Goal: Task Accomplishment & Management: Manage account settings

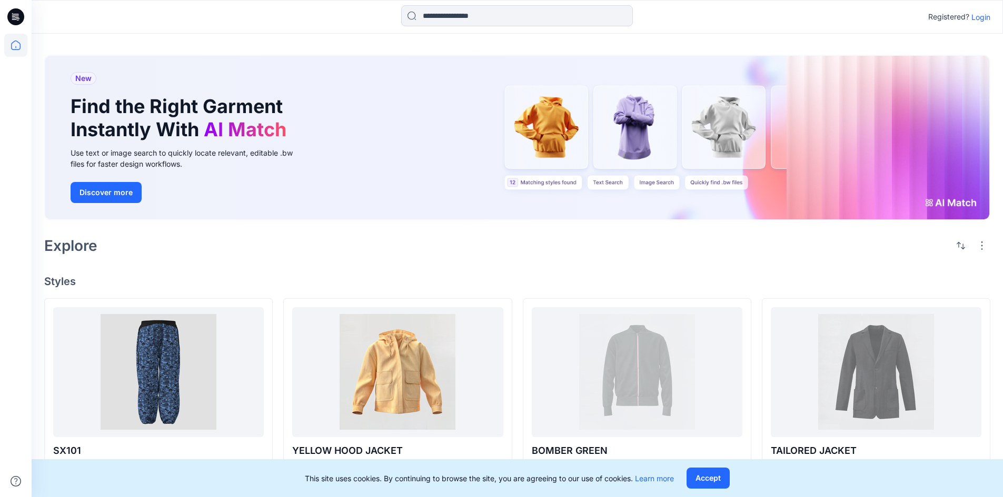
click at [976, 15] on p "Login" at bounding box center [980, 17] width 19 height 11
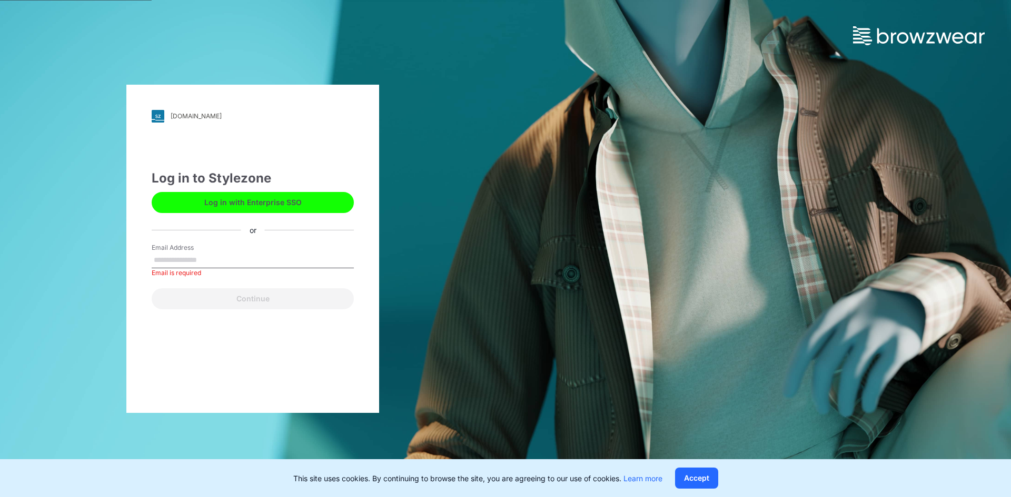
click at [209, 261] on input "Email Address" at bounding box center [253, 261] width 202 height 16
click at [214, 263] on input "Email Address" at bounding box center [253, 261] width 202 height 16
type input "**********"
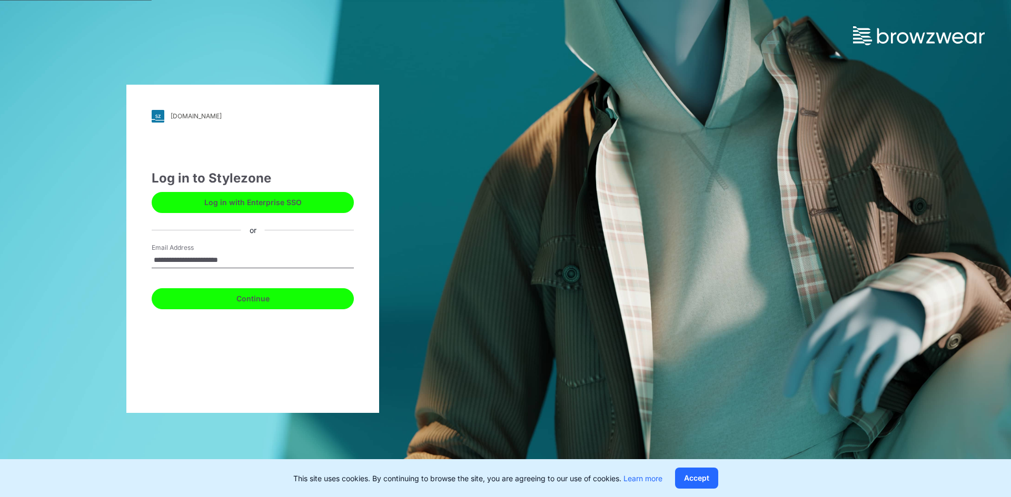
click at [249, 301] on button "Continue" at bounding box center [253, 298] width 202 height 21
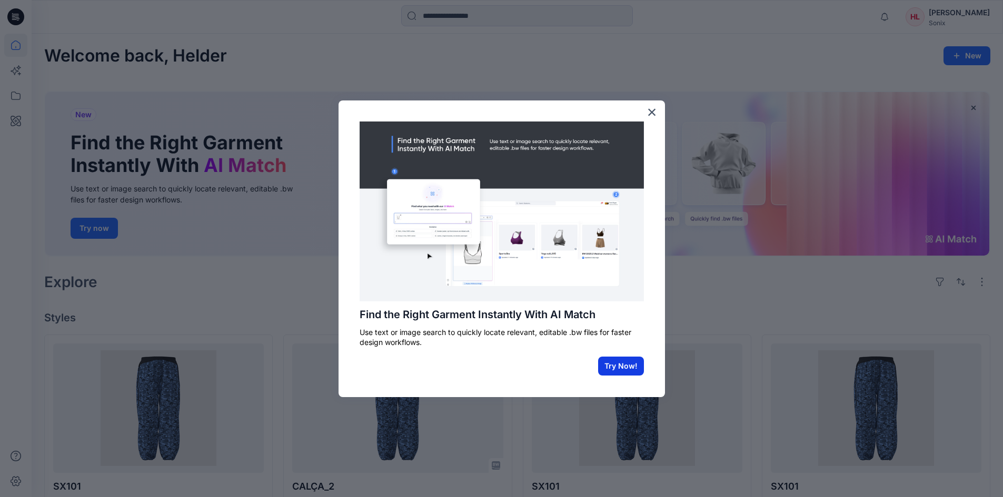
click at [629, 363] on button "Try Now!" at bounding box center [621, 366] width 46 height 19
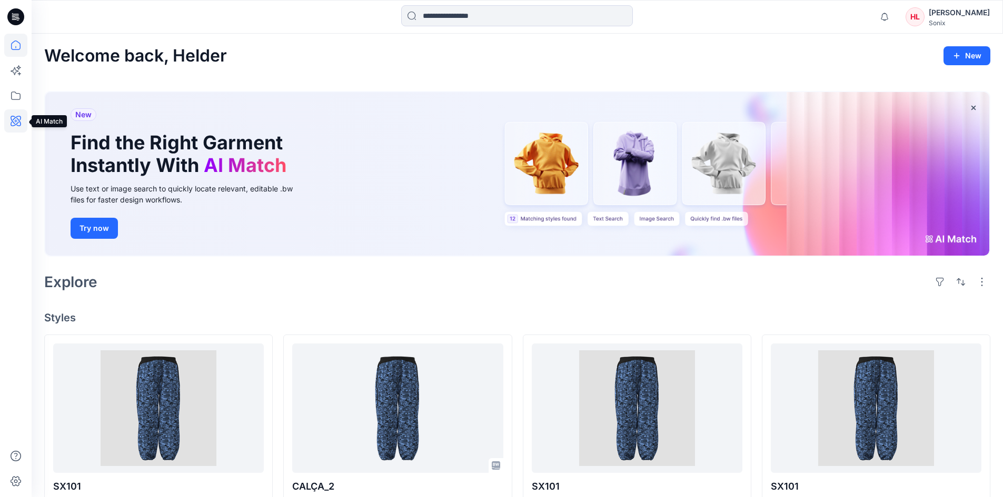
click at [14, 114] on icon at bounding box center [15, 120] width 23 height 23
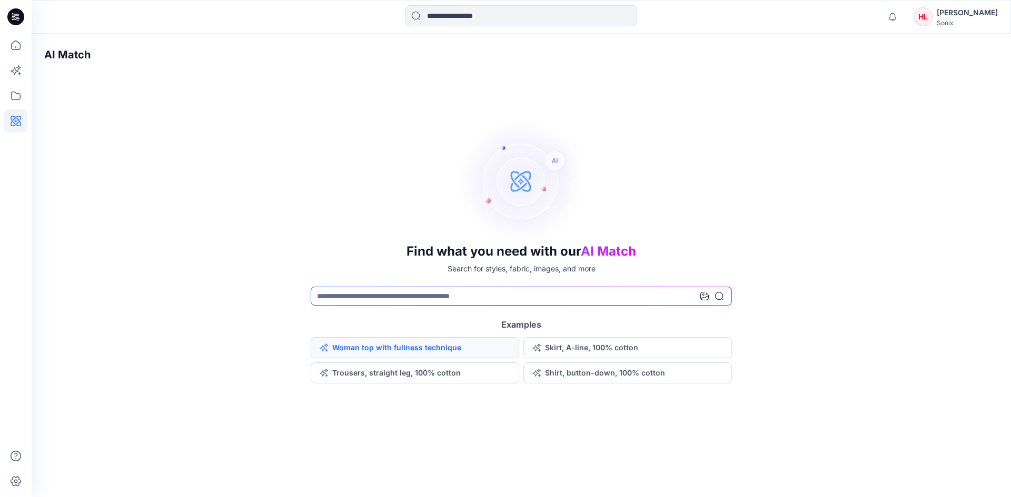
click at [343, 356] on button "Woman top with fullness technique" at bounding box center [415, 347] width 208 height 21
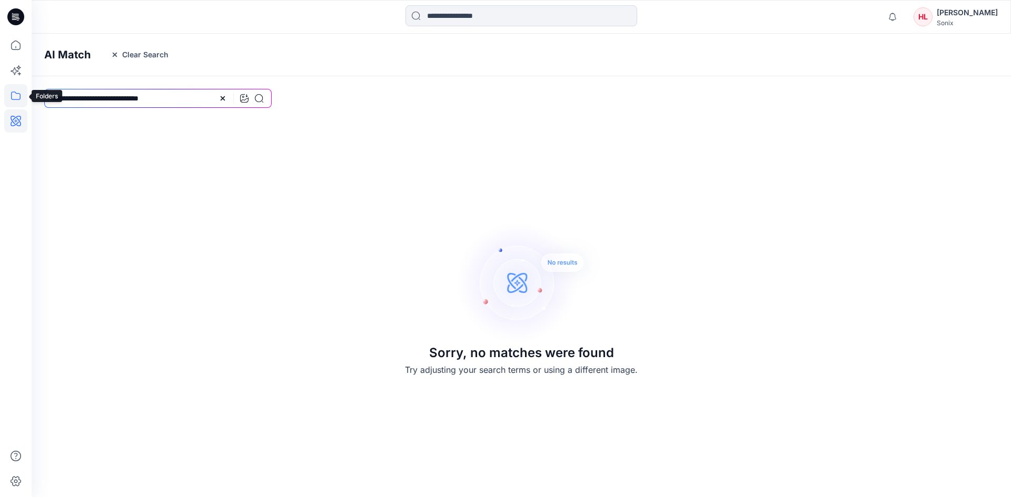
click at [6, 88] on icon at bounding box center [15, 95] width 23 height 23
click at [62, 84] on div at bounding box center [100, 82] width 120 height 21
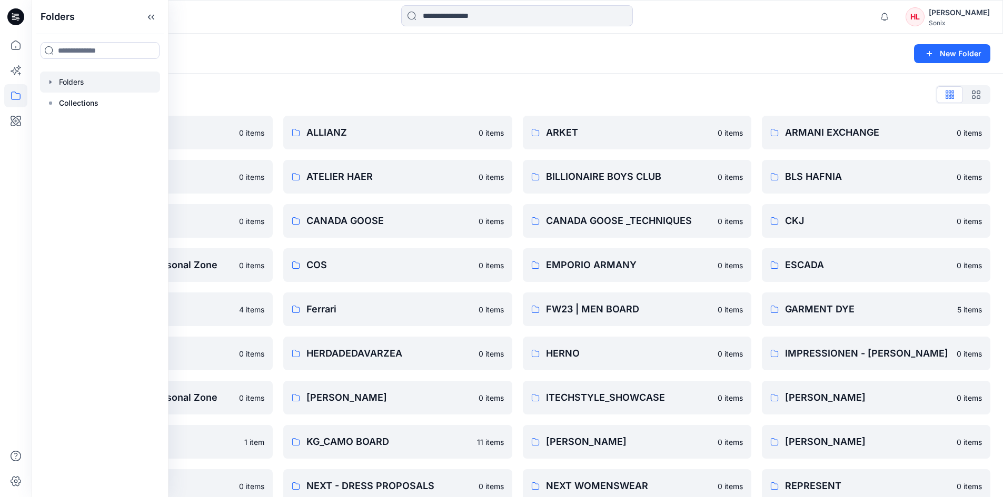
click at [386, 65] on div "Folders New Folder" at bounding box center [517, 54] width 971 height 40
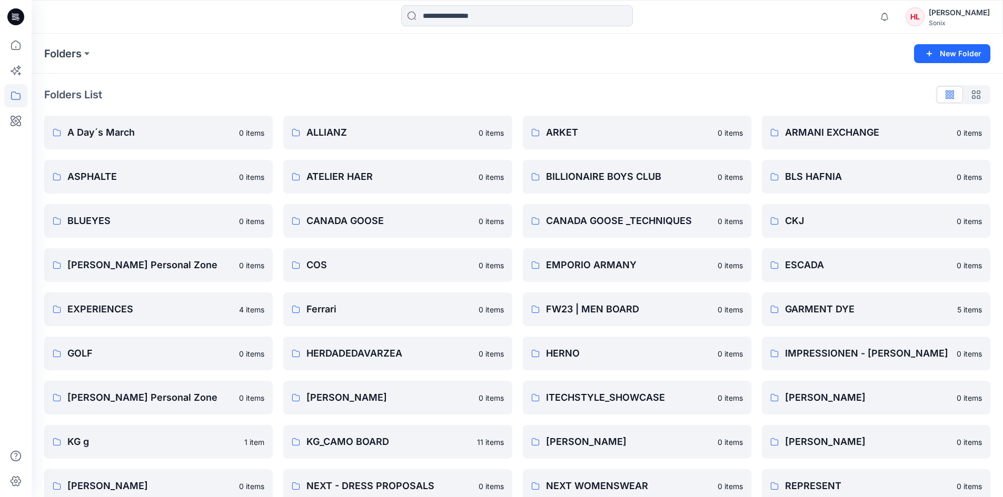
click at [381, 86] on div "Folders List A Day´s March 0 items ASPHALTE 0 items BLUEYES 0 items Claudia Mac…" at bounding box center [517, 405] width 971 height 663
click at [945, 55] on button "New Folder" at bounding box center [952, 53] width 76 height 19
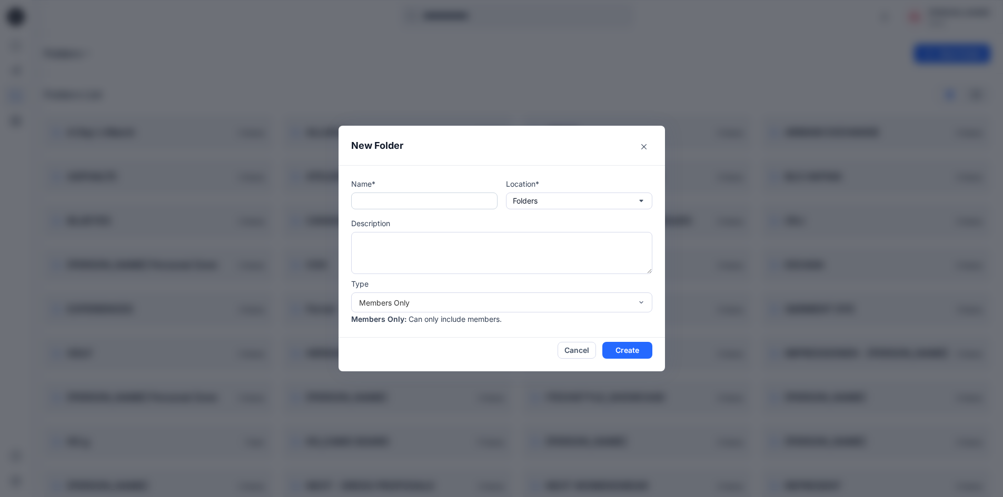
click at [443, 195] on input "text" at bounding box center [424, 201] width 146 height 17
click at [437, 205] on input "text" at bounding box center [424, 201] width 146 height 17
type input "**********"
click at [609, 204] on button "Folders" at bounding box center [579, 201] width 146 height 17
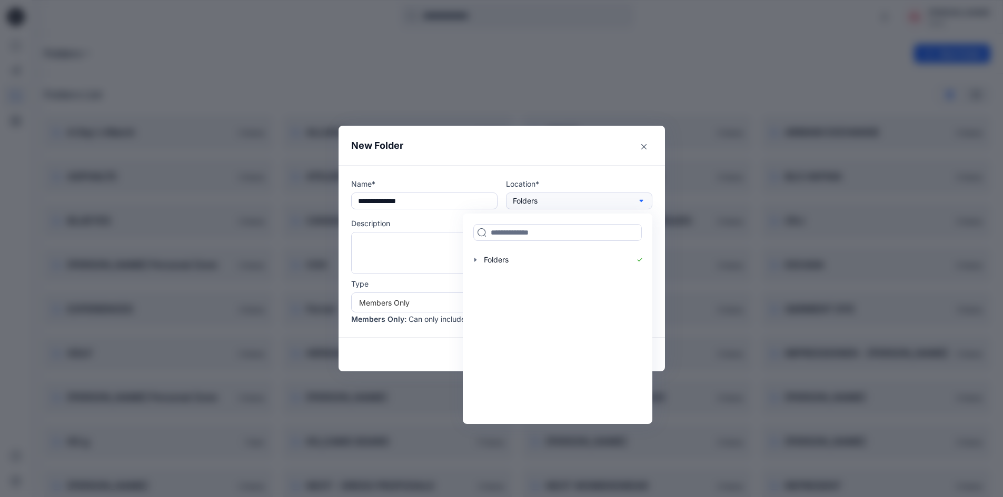
click at [609, 204] on button "Folders" at bounding box center [579, 201] width 146 height 17
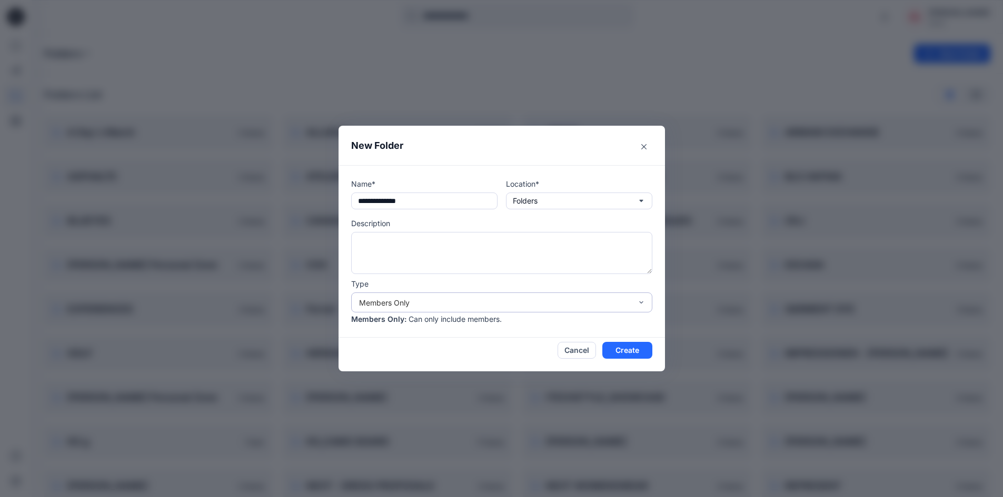
click at [433, 299] on div "Members Only" at bounding box center [495, 302] width 273 height 11
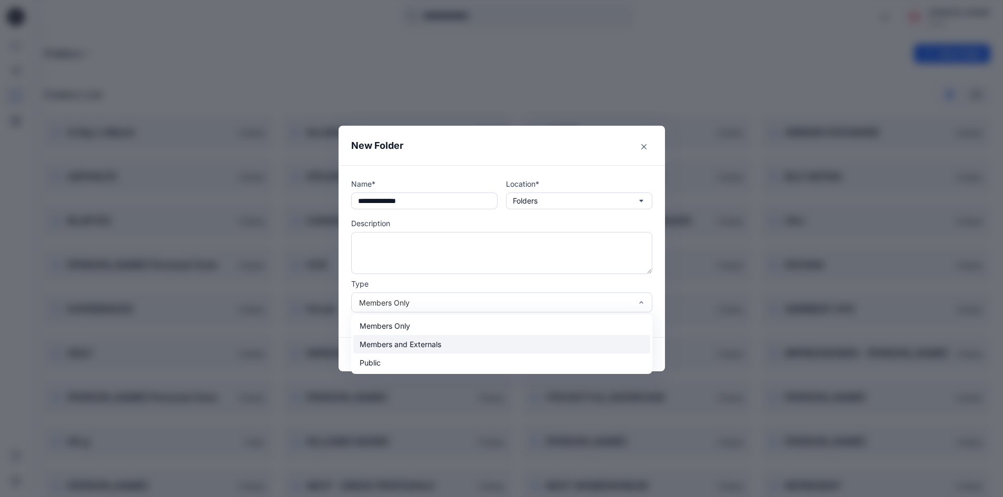
click at [437, 347] on div "Members and Externals" at bounding box center [501, 344] width 297 height 18
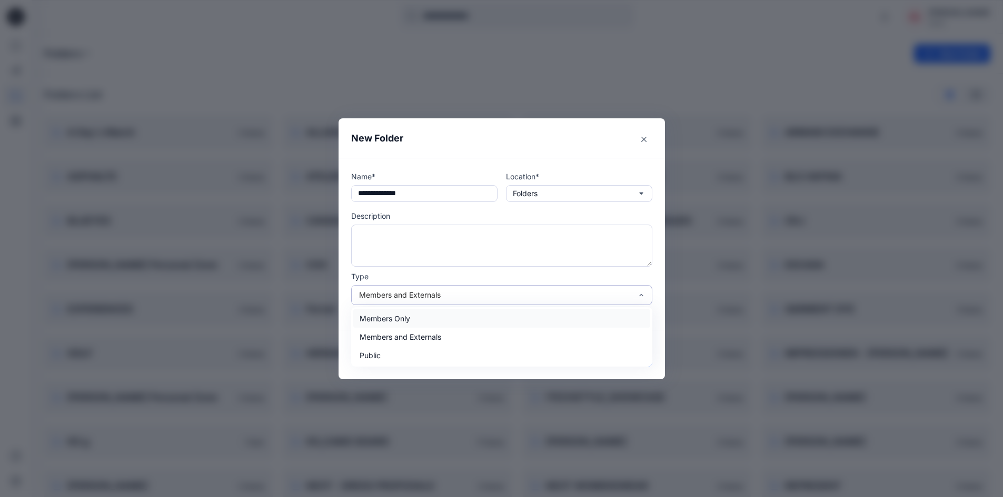
click at [461, 295] on div "Members and Externals" at bounding box center [495, 294] width 273 height 11
click at [444, 339] on div "Members and Externals" at bounding box center [501, 337] width 297 height 18
click at [633, 361] on button "Create" at bounding box center [627, 358] width 50 height 17
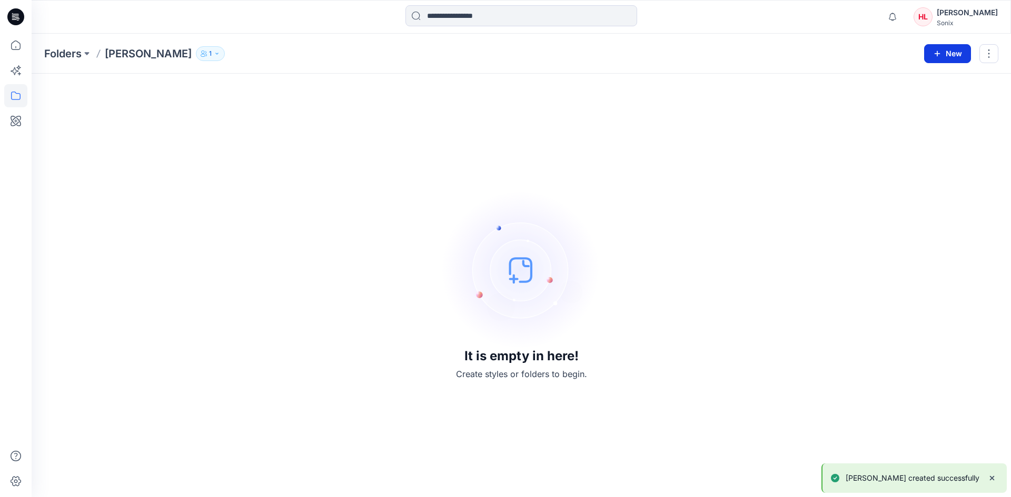
click at [929, 57] on button "New" at bounding box center [947, 53] width 47 height 19
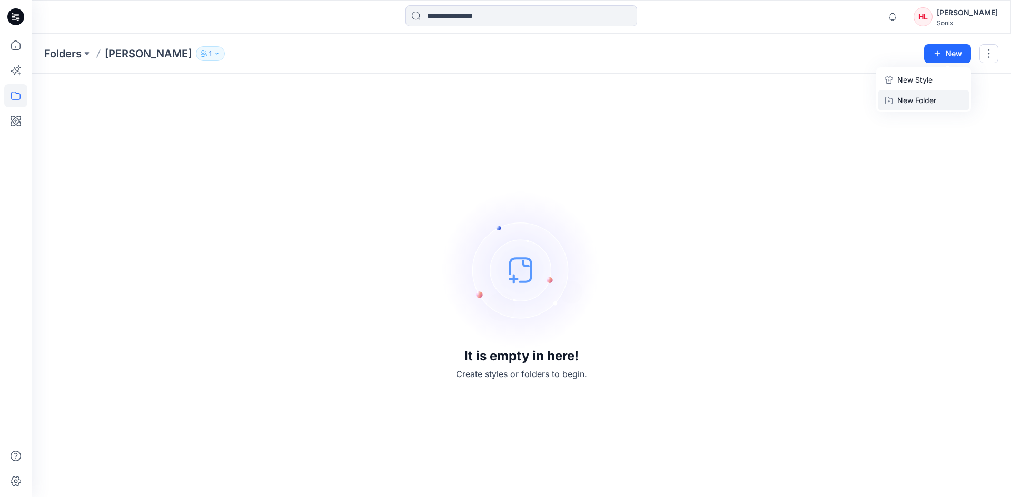
click at [906, 103] on p "New Folder" at bounding box center [916, 100] width 39 height 11
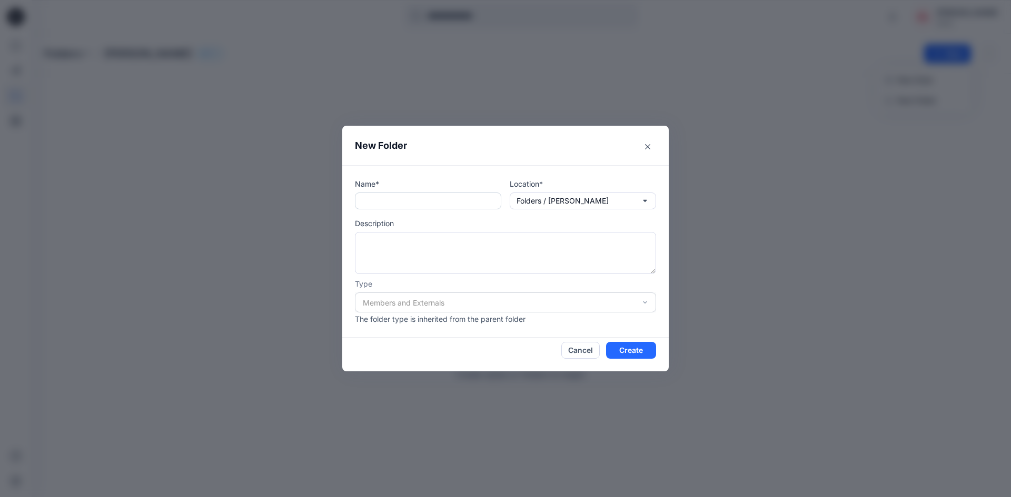
click at [411, 202] on input "text" at bounding box center [428, 201] width 146 height 17
type input "*"
type input "**********"
click at [645, 353] on button "Create" at bounding box center [631, 350] width 50 height 17
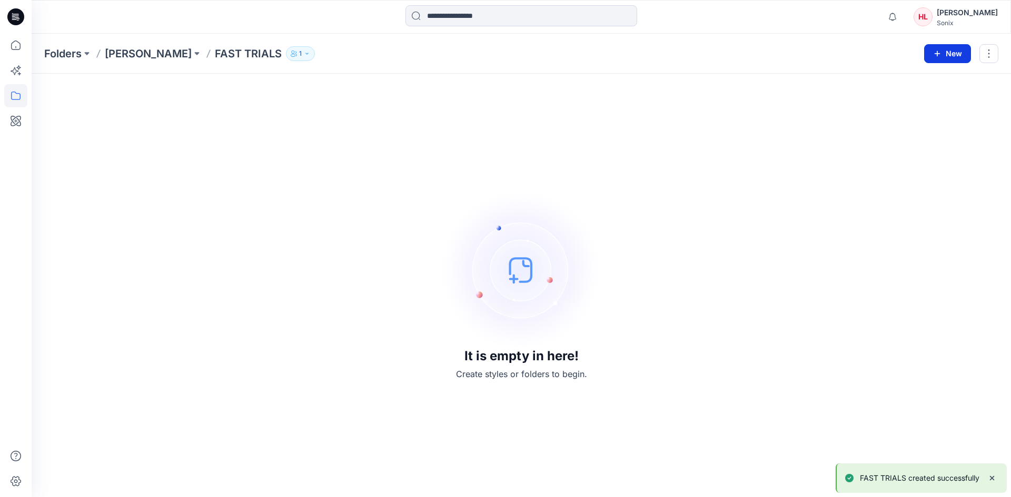
click at [946, 54] on button "New" at bounding box center [947, 53] width 47 height 19
click at [921, 78] on p "New Style" at bounding box center [914, 80] width 35 height 13
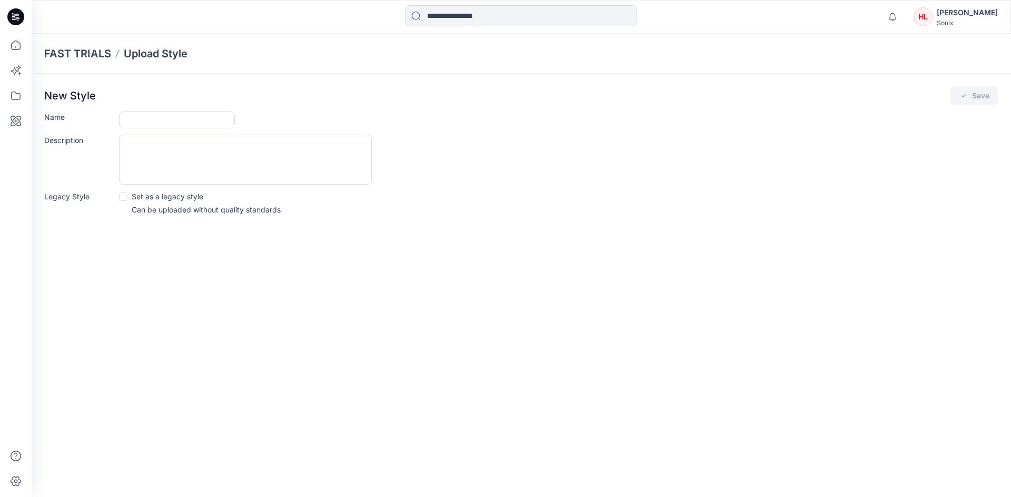
click at [128, 195] on label "Set as a legacy style" at bounding box center [161, 196] width 84 height 11
click at [146, 213] on p "Can be uploaded without quality standards" at bounding box center [206, 209] width 149 height 11
click at [143, 119] on input "Name" at bounding box center [177, 120] width 116 height 17
drag, startPoint x: 174, startPoint y: 129, endPoint x: 182, endPoint y: 121, distance: 11.2
click at [174, 129] on form "Name Description Legacy Style Set as a legacy style Can be uploaded without qua…" at bounding box center [521, 164] width 954 height 104
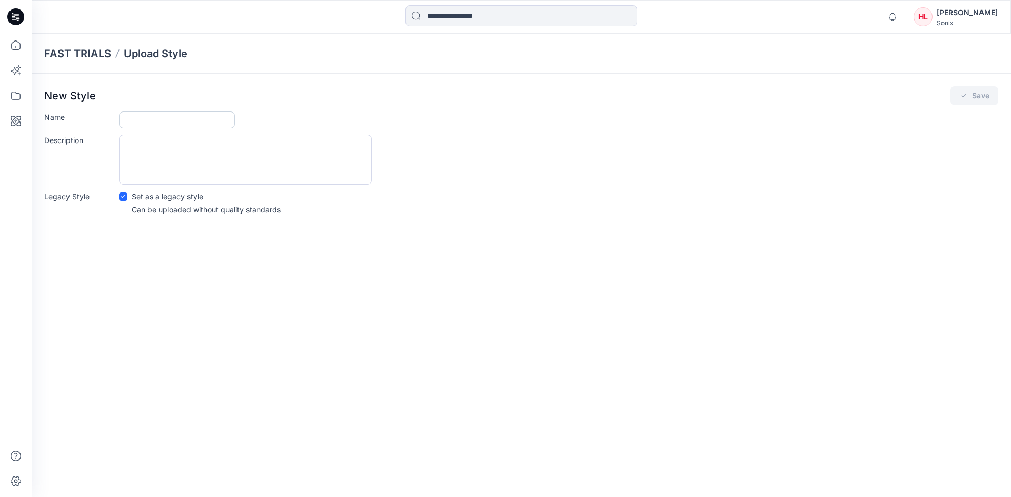
click at [182, 121] on input "Name" at bounding box center [177, 120] width 116 height 17
paste input "**********"
click at [127, 123] on input "**********" at bounding box center [177, 120] width 116 height 17
click at [127, 117] on input "**********" at bounding box center [177, 120] width 116 height 17
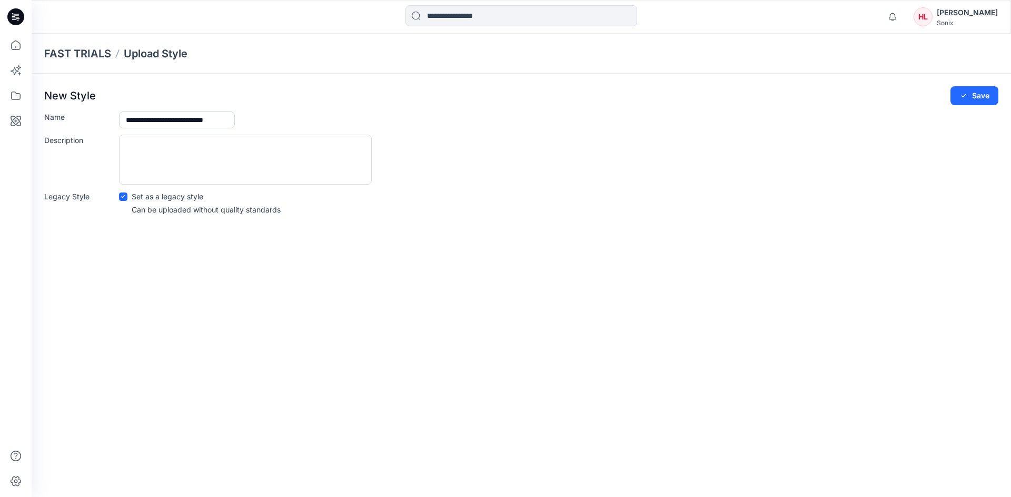
click at [127, 117] on input "**********" at bounding box center [177, 120] width 116 height 17
type input "**********"
click at [198, 151] on textarea "Description" at bounding box center [245, 160] width 253 height 50
paste textarea "**********"
type textarea "**********"
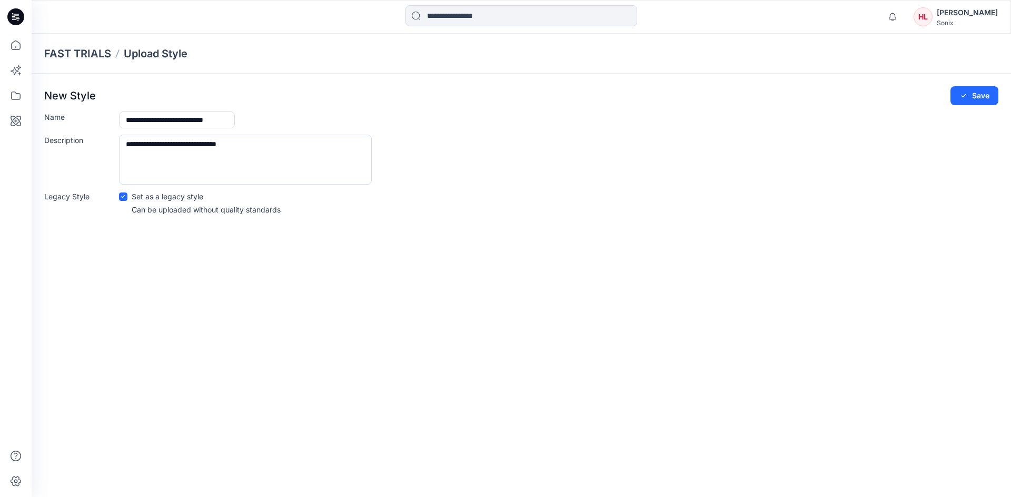
scroll to position [0, 27]
drag, startPoint x: 209, startPoint y: 120, endPoint x: 364, endPoint y: 115, distance: 155.4
click at [364, 115] on div "**********" at bounding box center [558, 120] width 879 height 17
type input "**********"
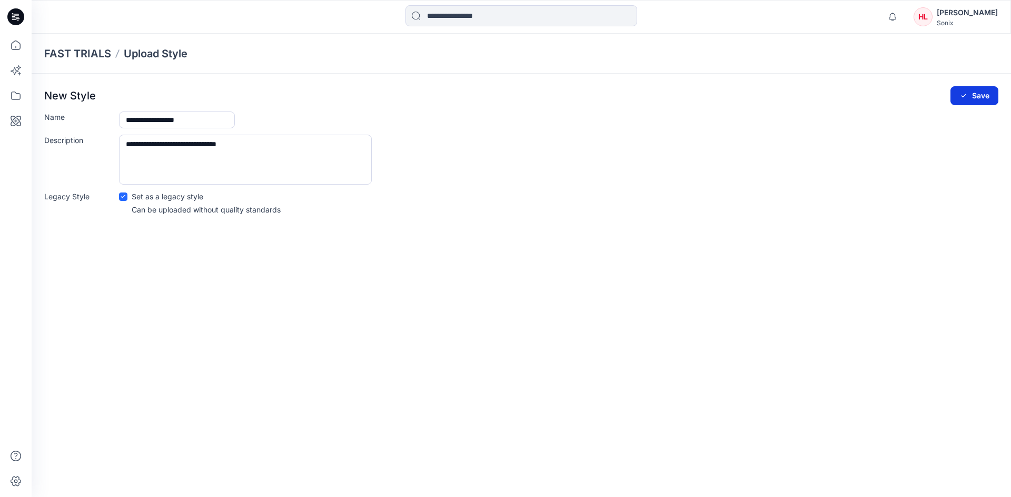
click at [964, 93] on icon "submit" at bounding box center [963, 96] width 8 height 8
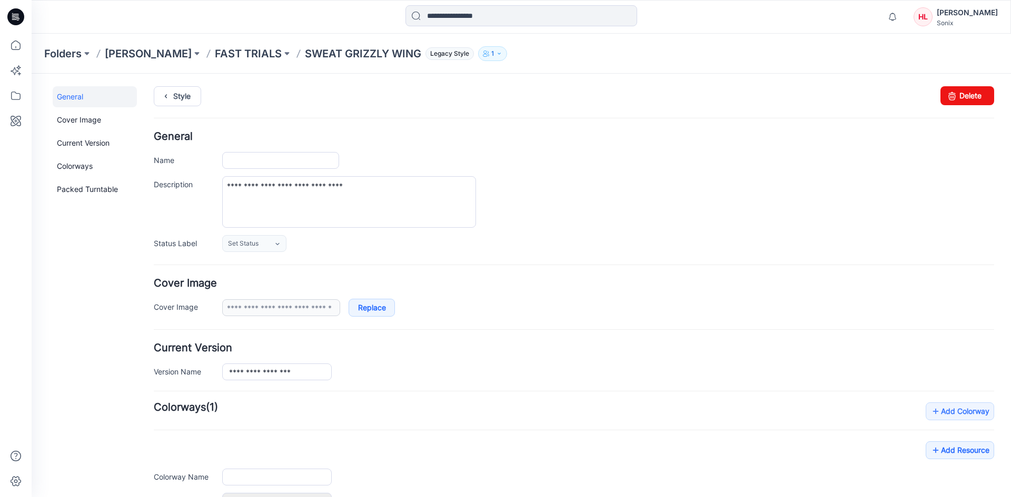
type input "**********"
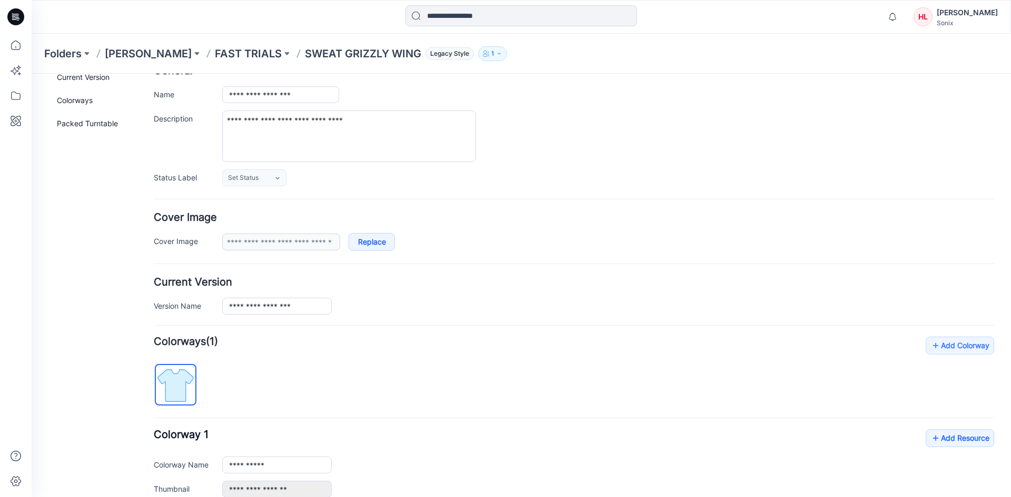
scroll to position [187, 0]
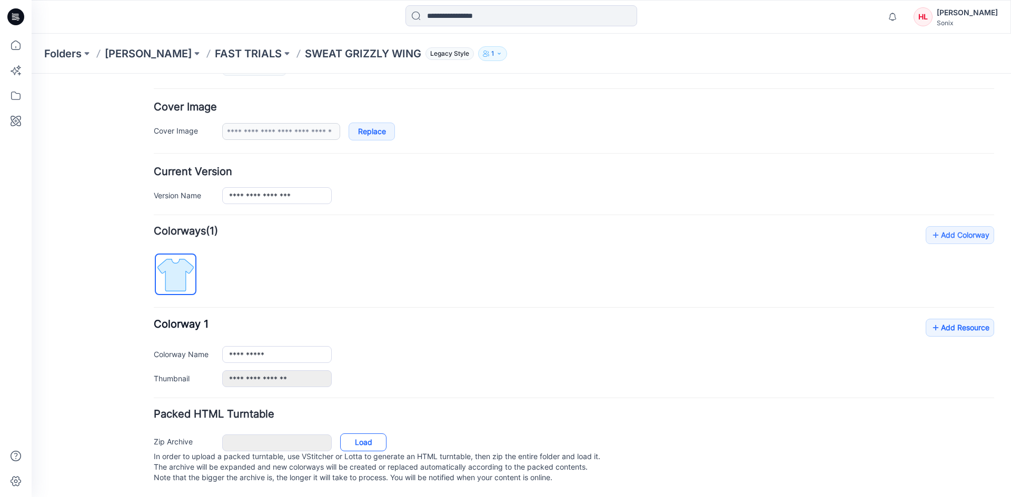
click at [372, 434] on link "Load" at bounding box center [363, 443] width 46 height 18
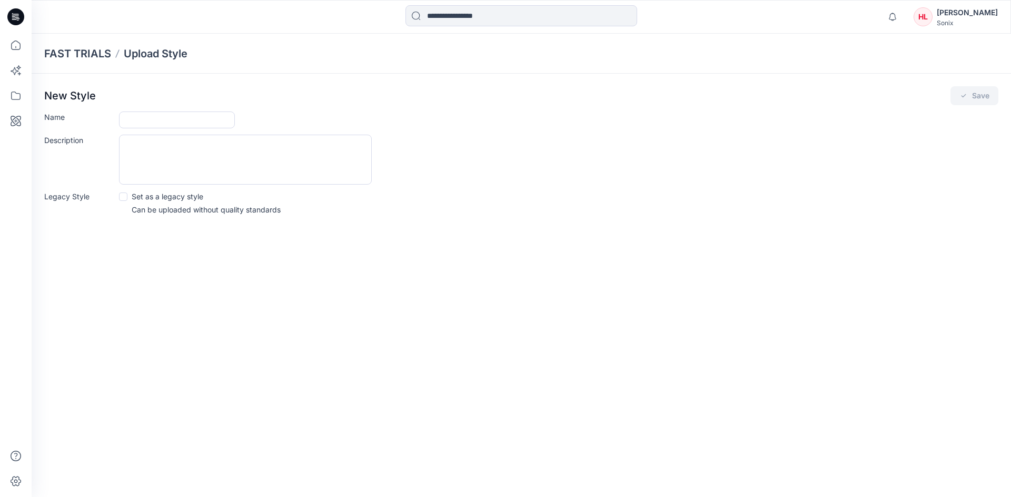
drag, startPoint x: 433, startPoint y: 314, endPoint x: 440, endPoint y: 313, distance: 6.9
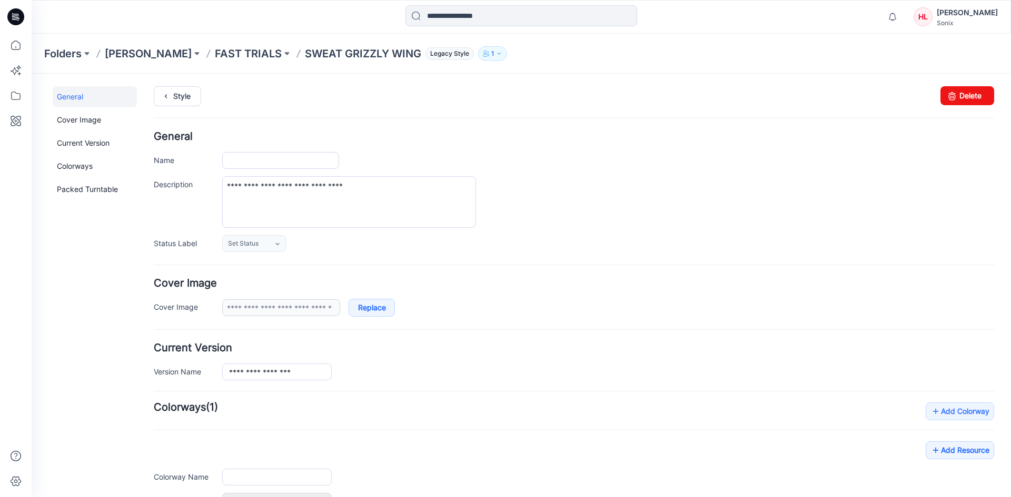
type input "**********"
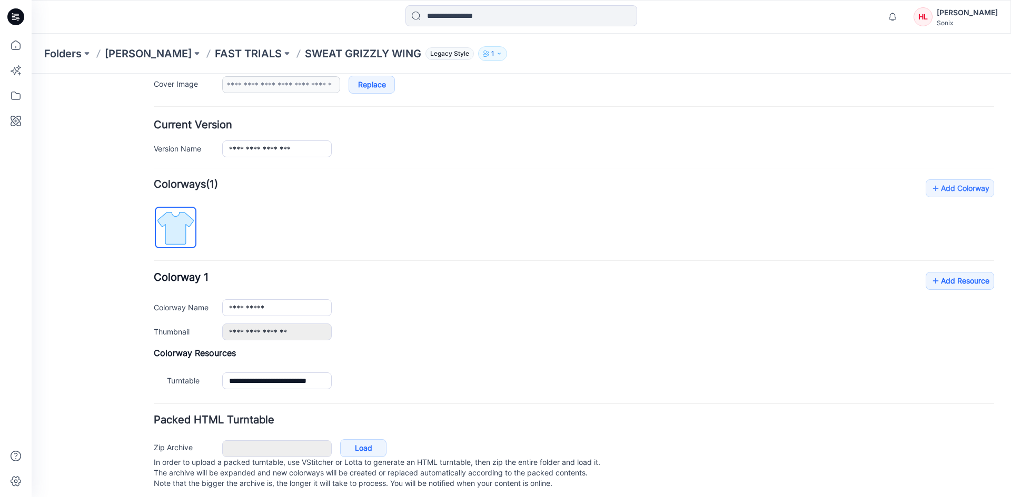
scroll to position [239, 0]
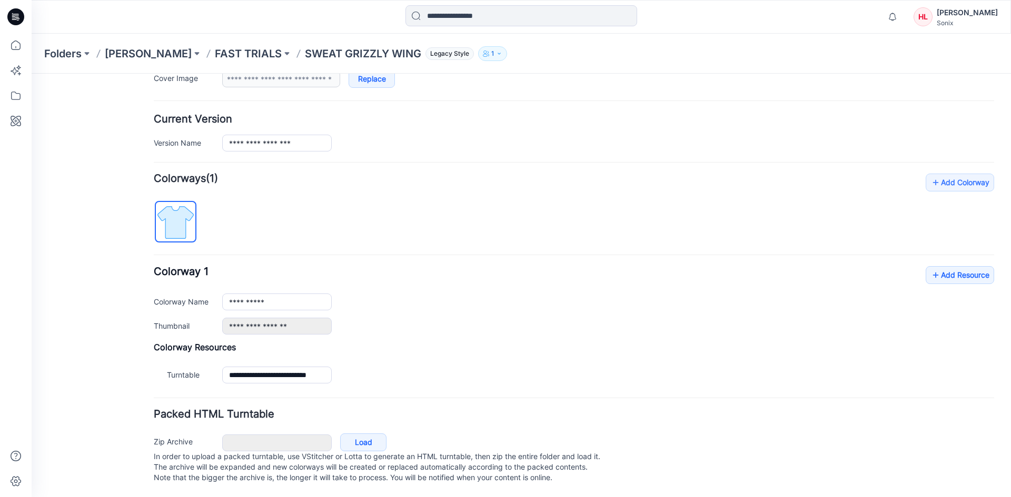
click at [186, 207] on img at bounding box center [175, 222] width 39 height 39
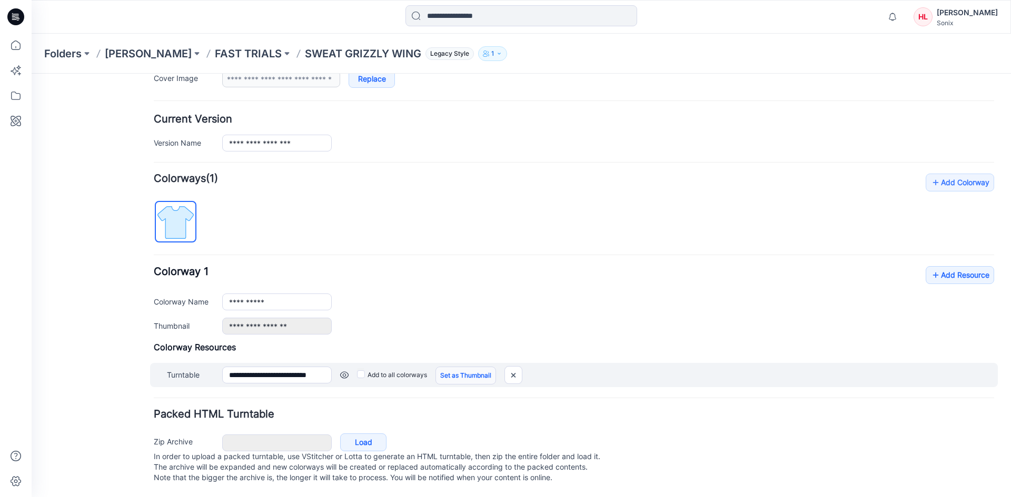
click at [448, 367] on link "Set as Thumbnail" at bounding box center [465, 376] width 61 height 18
type input "**********"
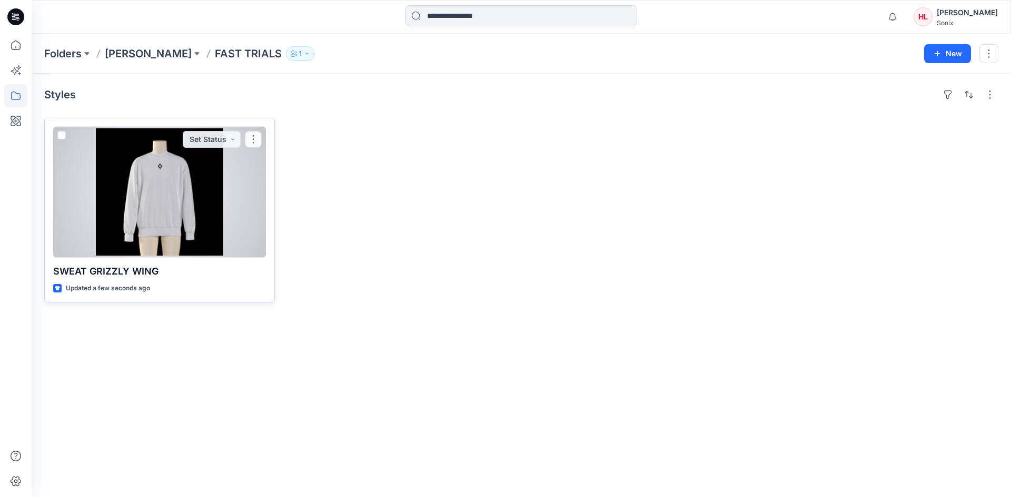
click at [136, 200] on div at bounding box center [159, 192] width 213 height 131
click at [199, 203] on div at bounding box center [159, 192] width 213 height 131
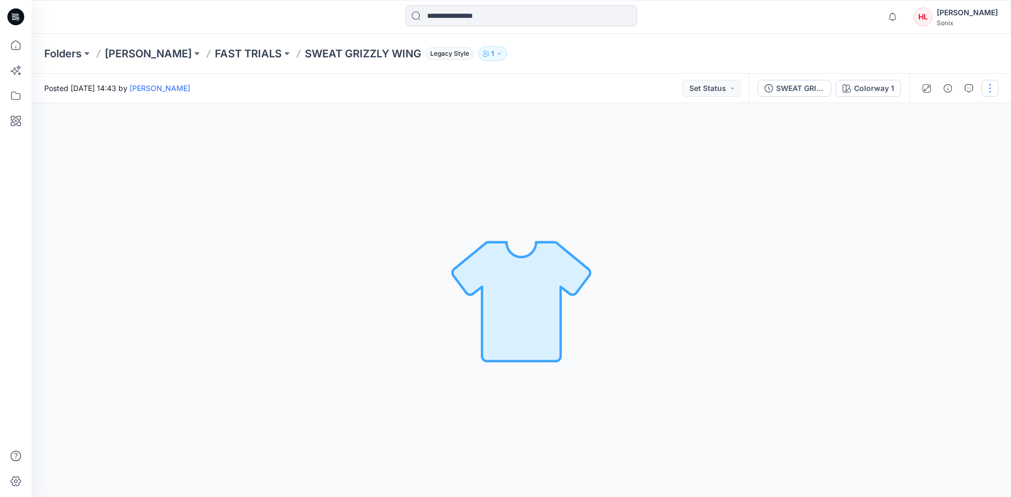
click at [983, 91] on button "button" at bounding box center [989, 88] width 17 height 17
click at [948, 110] on button "Edit" at bounding box center [945, 112] width 97 height 19
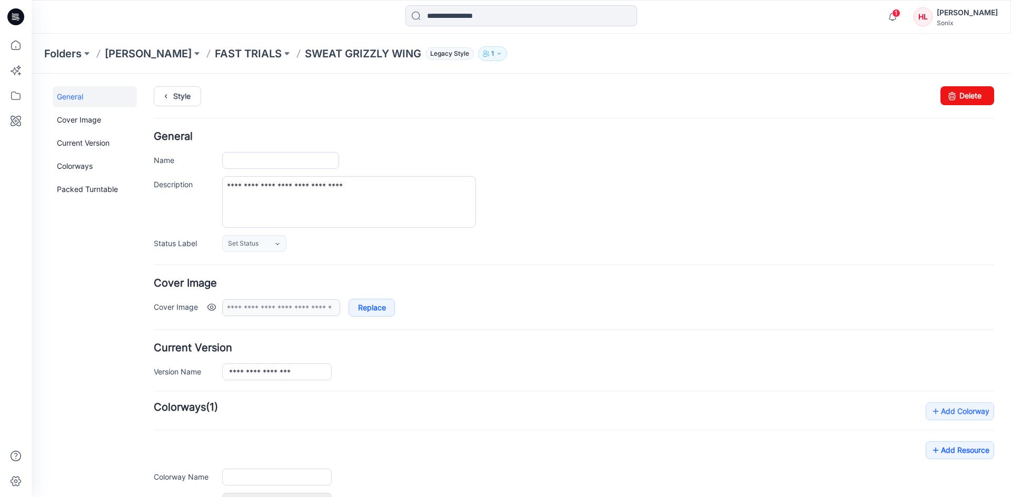
type input "**********"
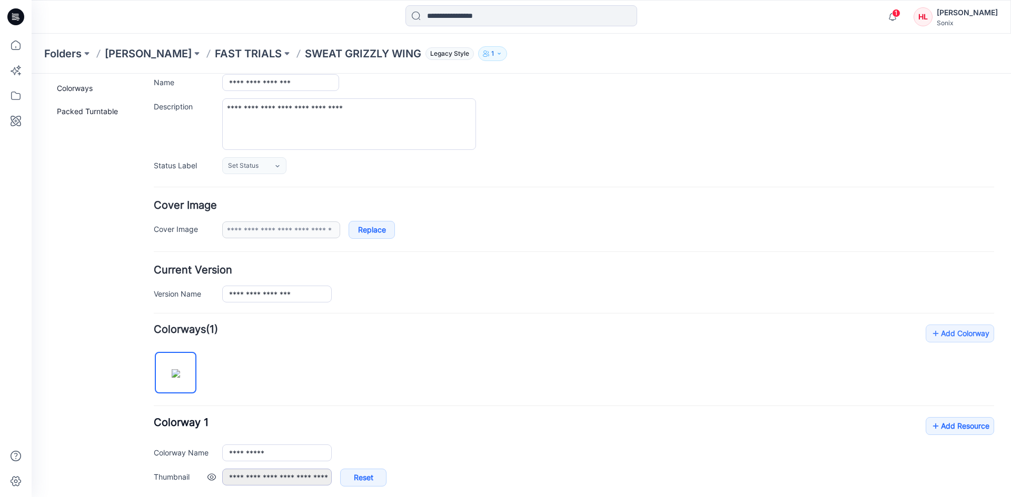
scroll to position [251, 0]
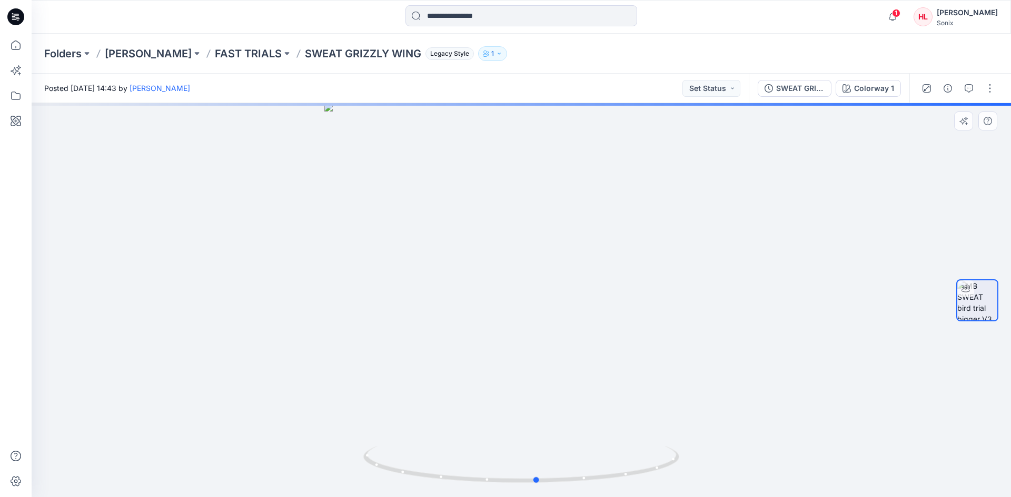
drag, startPoint x: 643, startPoint y: 322, endPoint x: 345, endPoint y: 305, distance: 298.4
click at [345, 305] on div at bounding box center [521, 300] width 979 height 394
click at [985, 88] on button "button" at bounding box center [989, 88] width 17 height 17
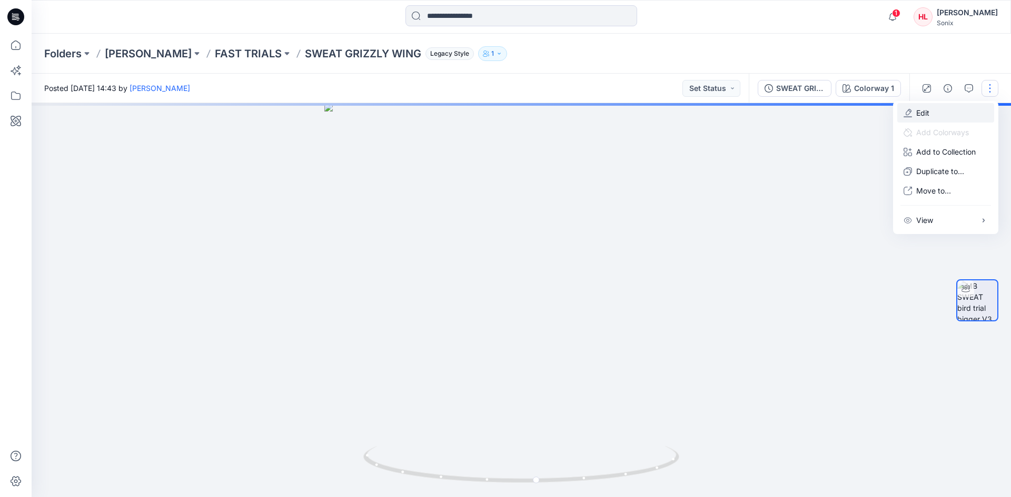
click at [941, 115] on button "Edit" at bounding box center [945, 112] width 97 height 19
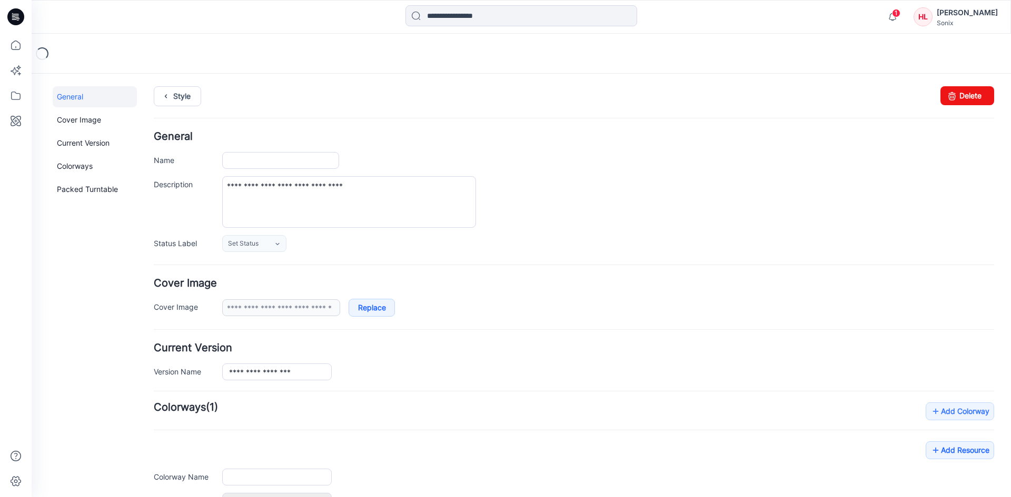
type input "**********"
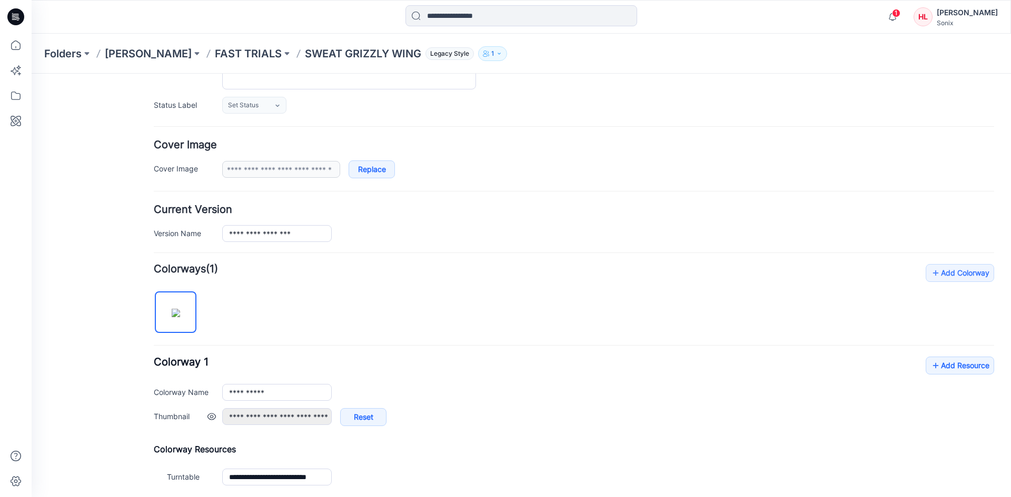
scroll to position [251, 0]
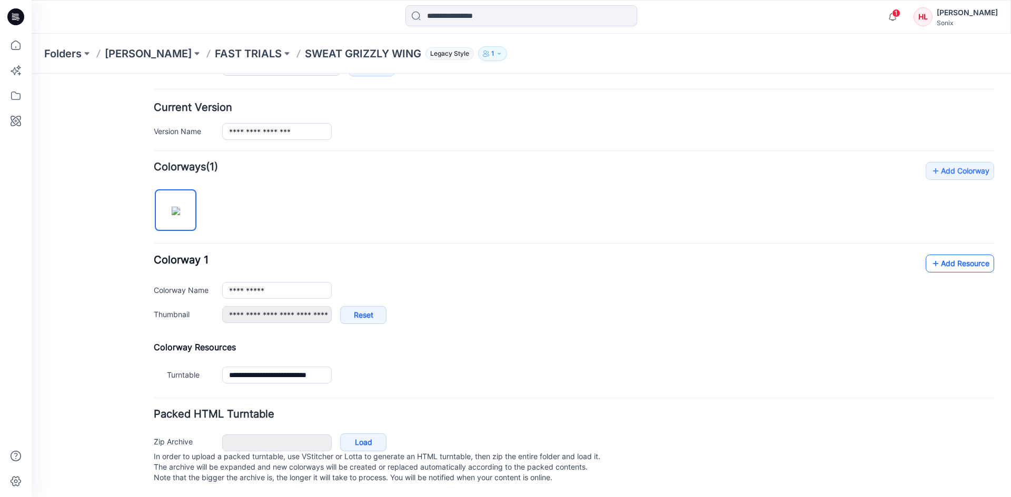
click at [933, 256] on link "Add Resource" at bounding box center [959, 264] width 68 height 18
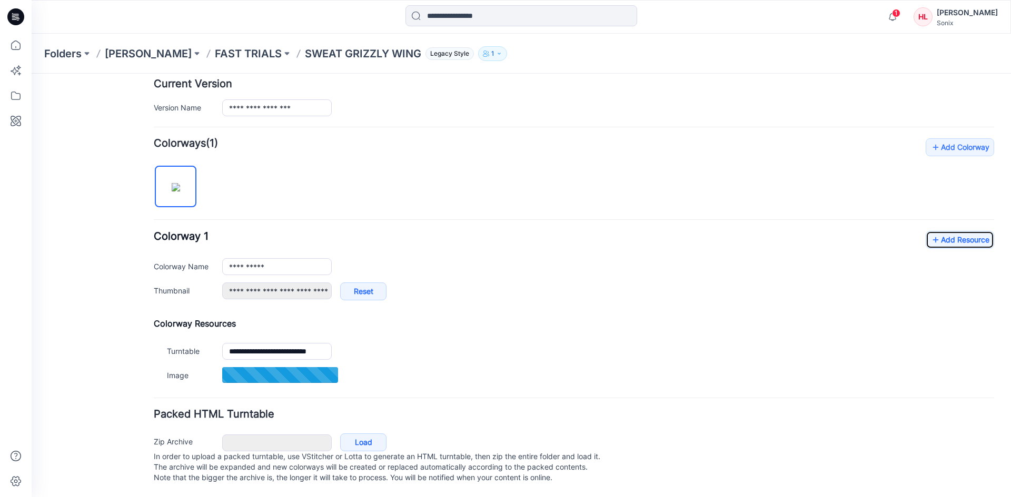
scroll to position [275, 0]
click at [940, 231] on link "Add Resource" at bounding box center [959, 240] width 68 height 18
click at [952, 231] on link "Add Resource" at bounding box center [959, 240] width 68 height 18
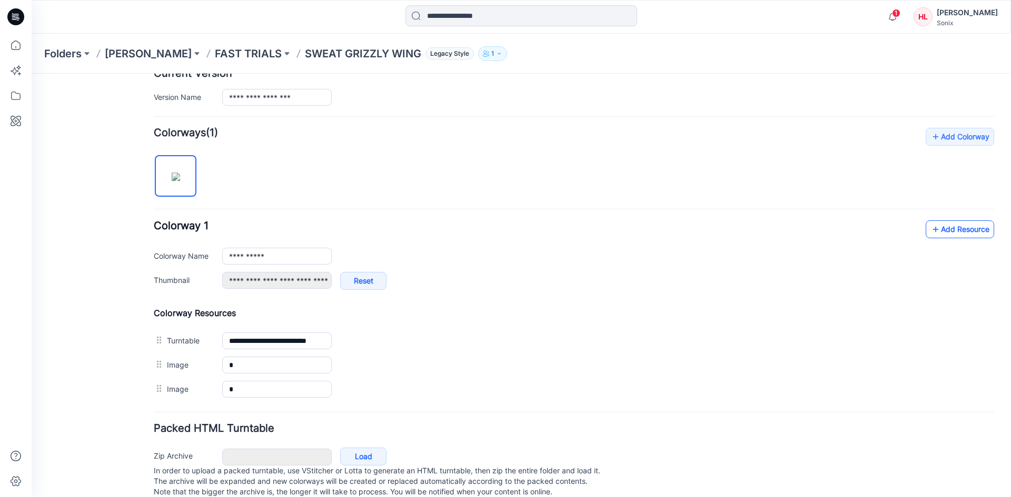
click at [952, 234] on link "Add Resource" at bounding box center [959, 230] width 68 height 18
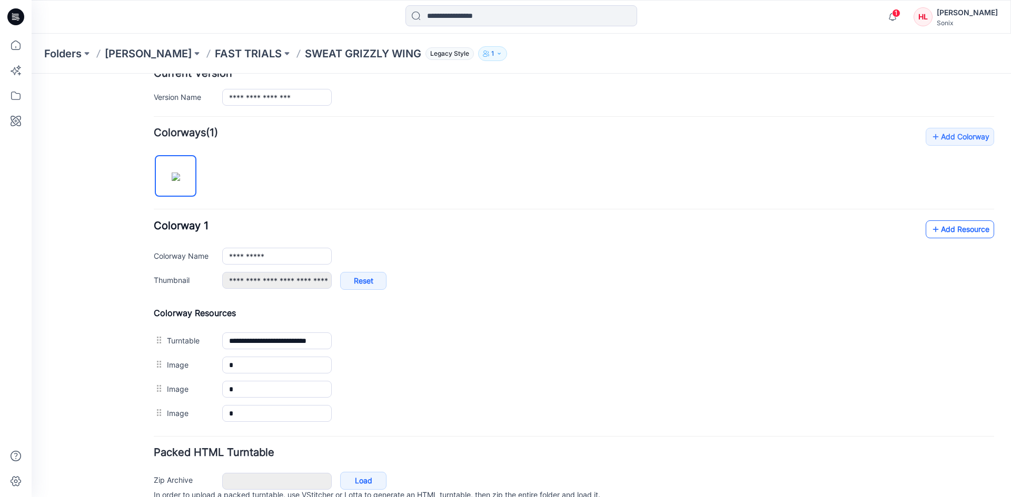
click at [930, 223] on icon at bounding box center [935, 229] width 11 height 17
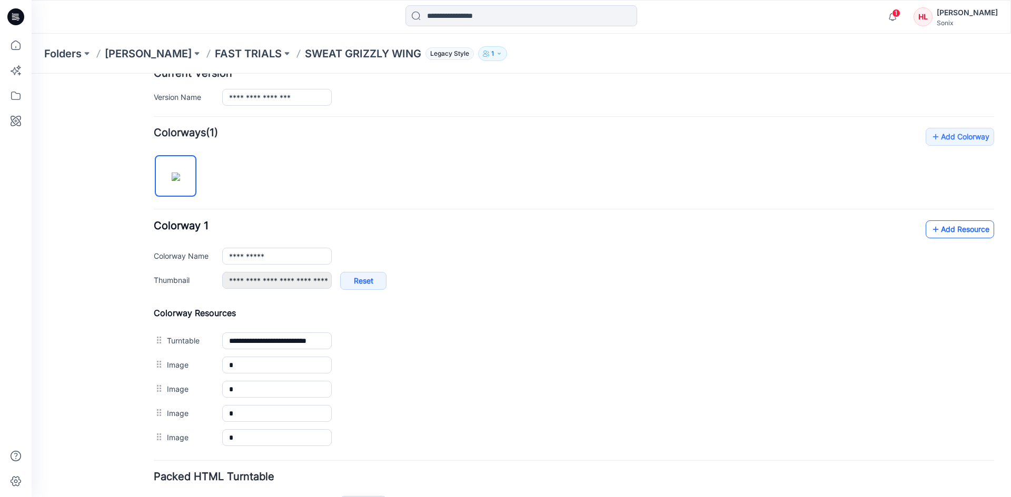
click at [930, 224] on icon at bounding box center [935, 229] width 11 height 17
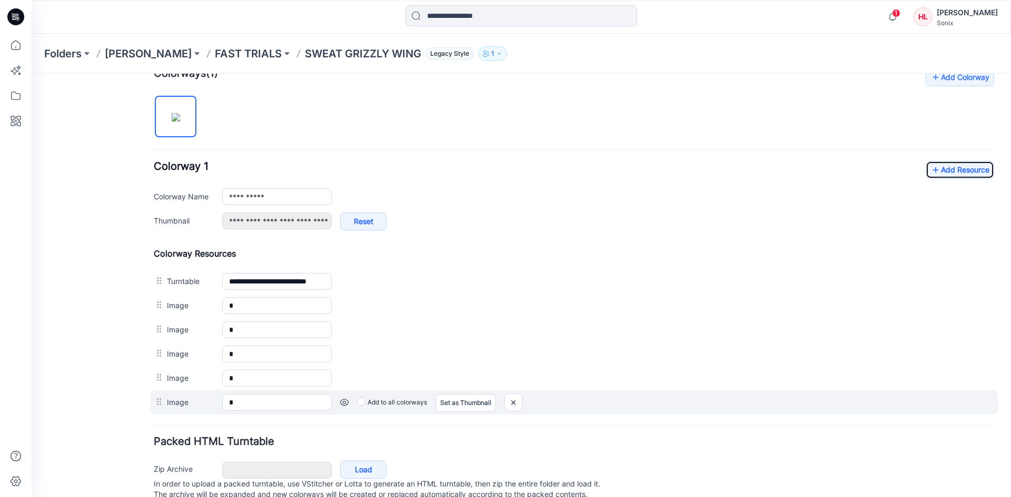
scroll to position [372, 0]
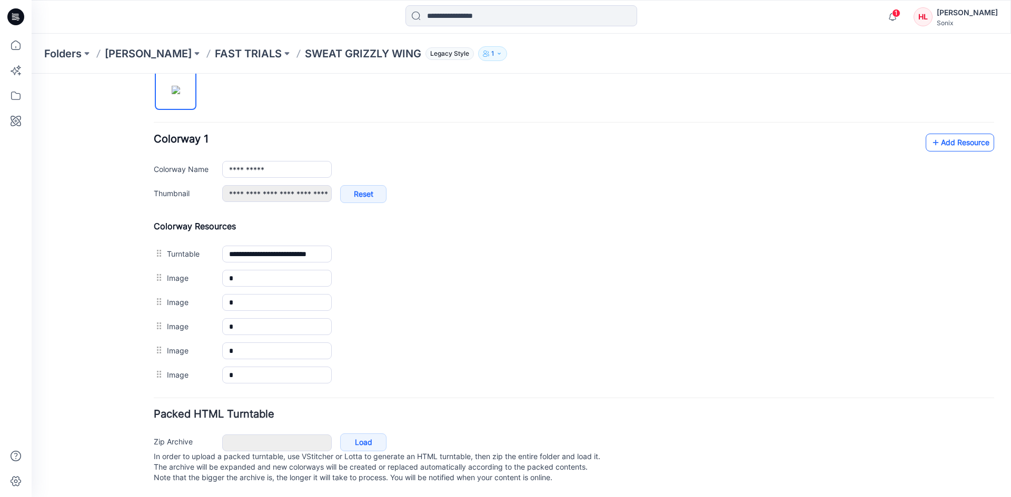
click at [937, 134] on link "Add Resource" at bounding box center [959, 143] width 68 height 18
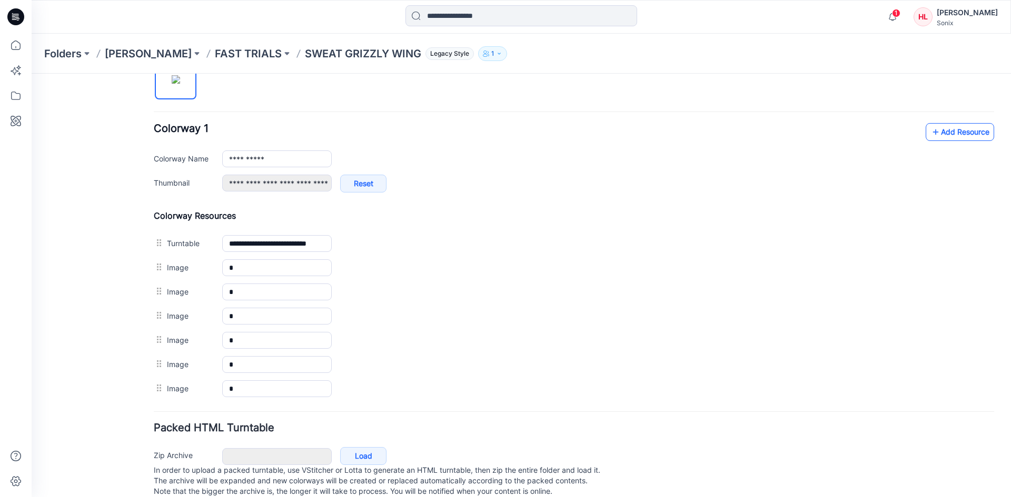
click at [936, 128] on link "Add Resource" at bounding box center [959, 132] width 68 height 18
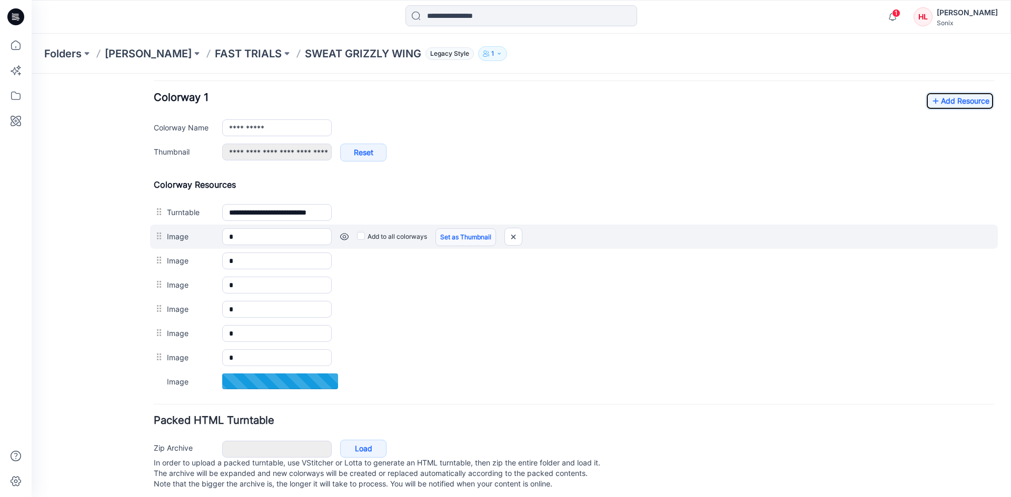
scroll to position [420, 0]
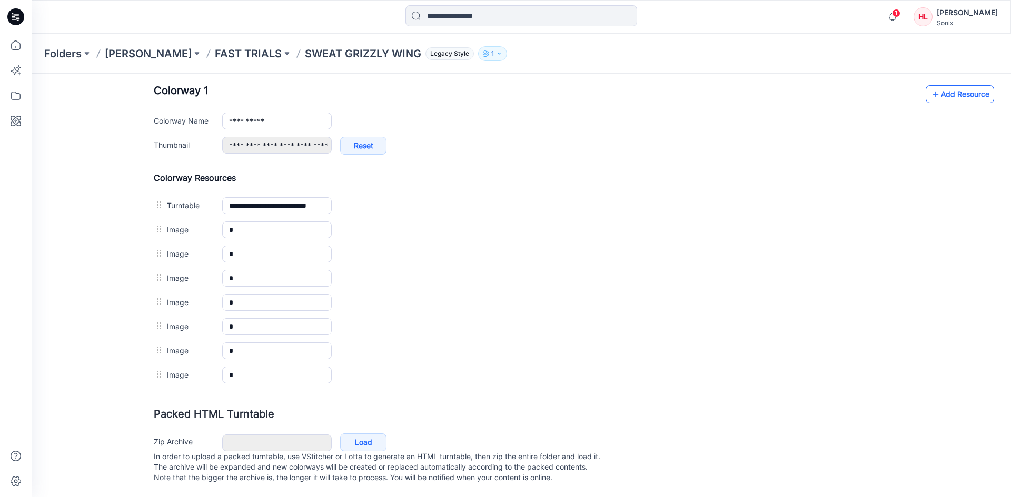
click at [943, 85] on link "Add Resource" at bounding box center [959, 94] width 68 height 18
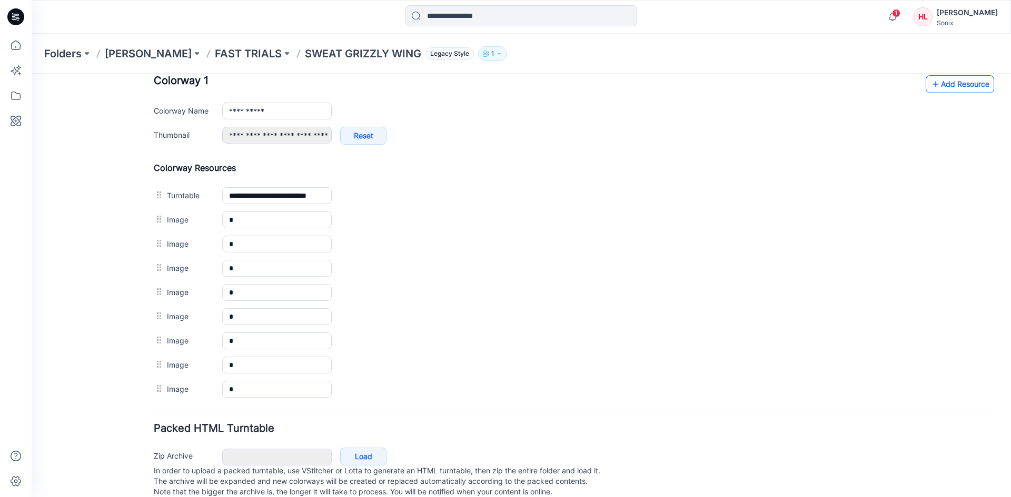
click at [960, 84] on link "Add Resource" at bounding box center [959, 84] width 68 height 18
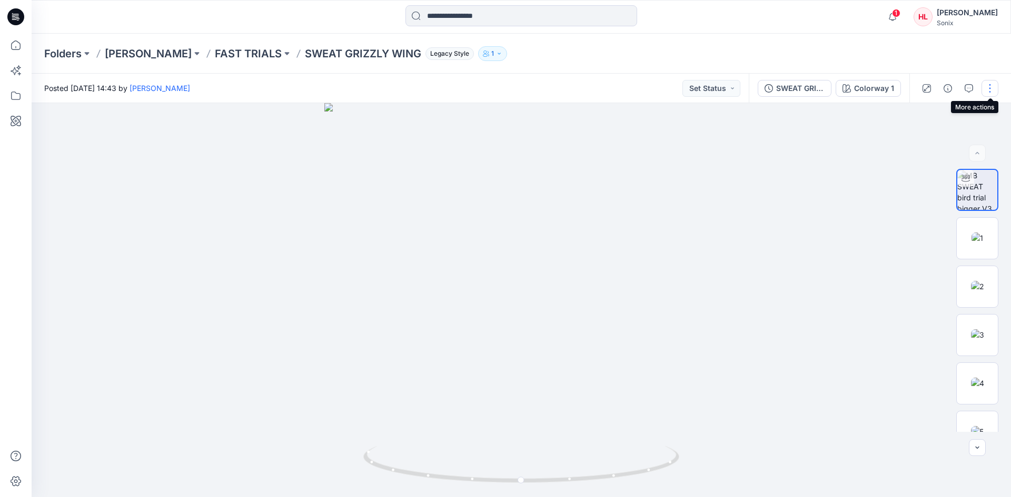
click at [990, 85] on button "button" at bounding box center [989, 88] width 17 height 17
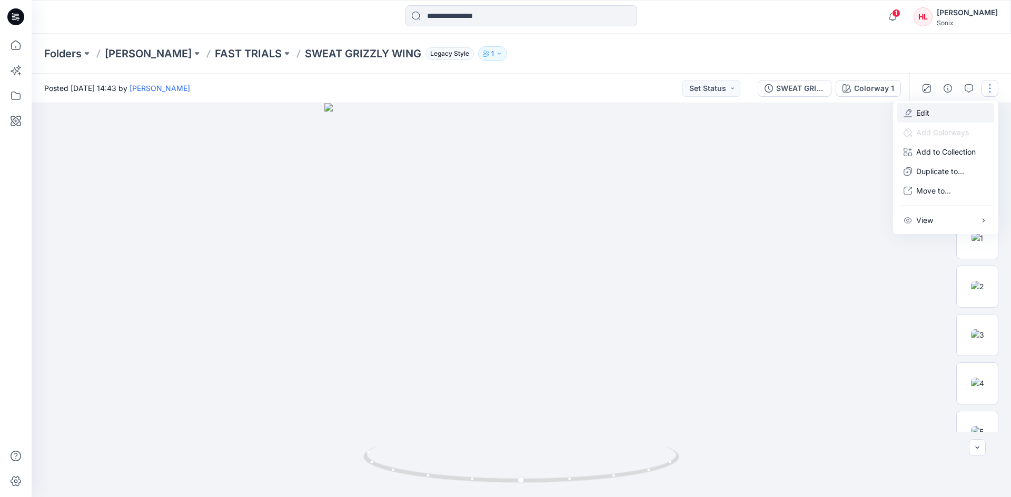
click at [937, 115] on button "Edit" at bounding box center [945, 112] width 97 height 19
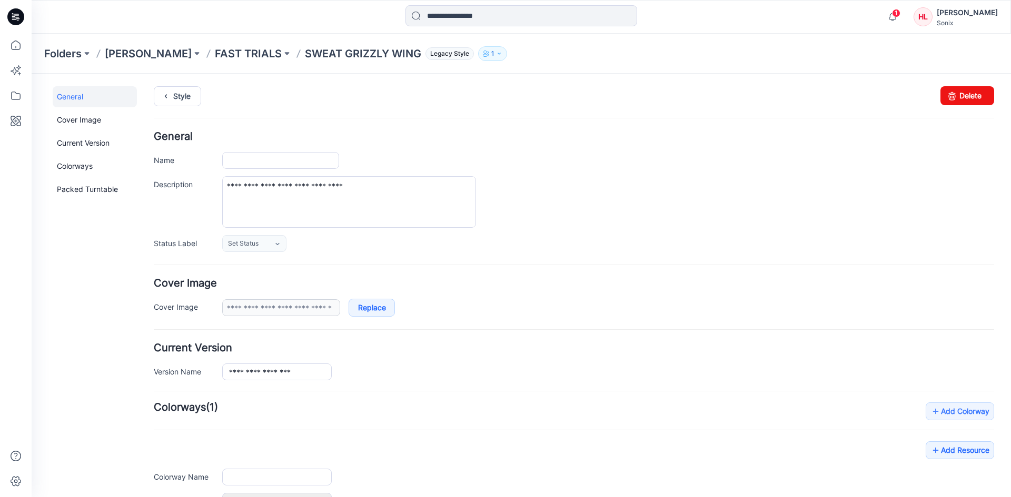
type input "**********"
click at [104, 188] on link "Packed Turntable" at bounding box center [95, 189] width 84 height 21
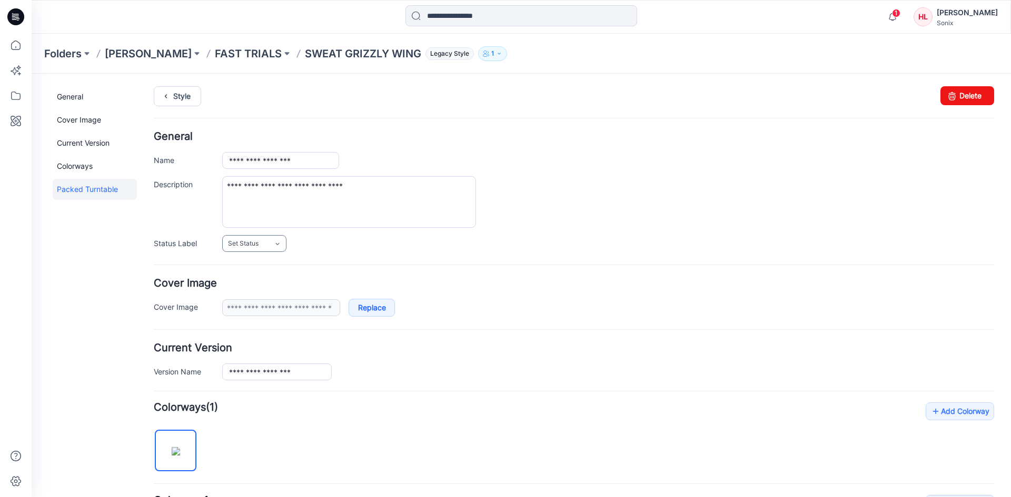
click at [273, 245] on link "Set Status" at bounding box center [254, 243] width 64 height 17
click at [366, 59] on p "SWEAT GRIZZLY WING" at bounding box center [363, 53] width 116 height 15
click at [464, 56] on span "Legacy Style" at bounding box center [449, 53] width 48 height 13
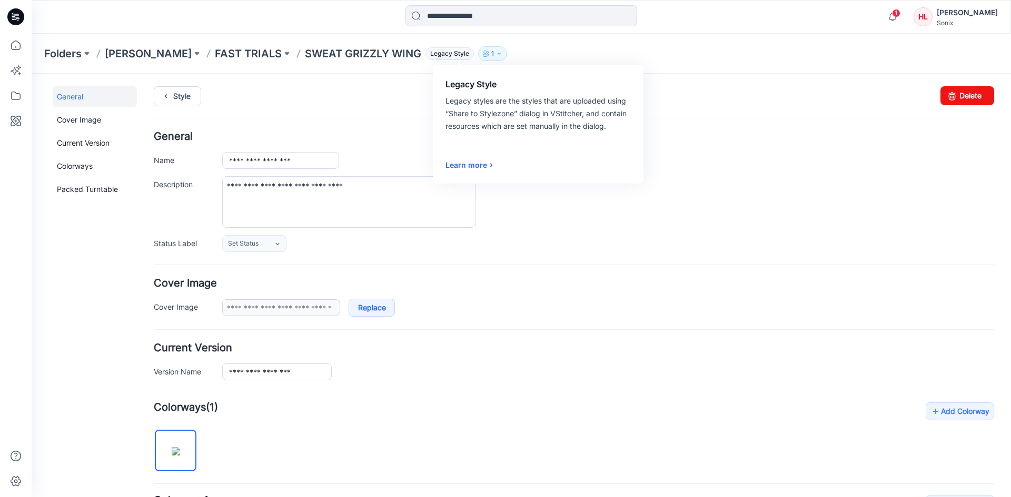
click at [501, 57] on button "1" at bounding box center [492, 53] width 29 height 15
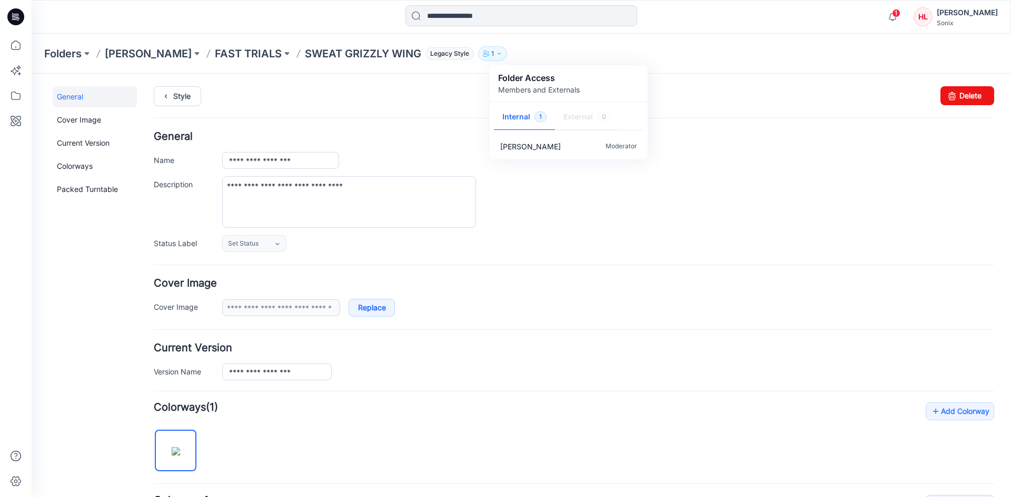
click at [563, 82] on p "Folder Access" at bounding box center [539, 78] width 82 height 13
click at [646, 235] on div "**********" at bounding box center [574, 192] width 840 height 121
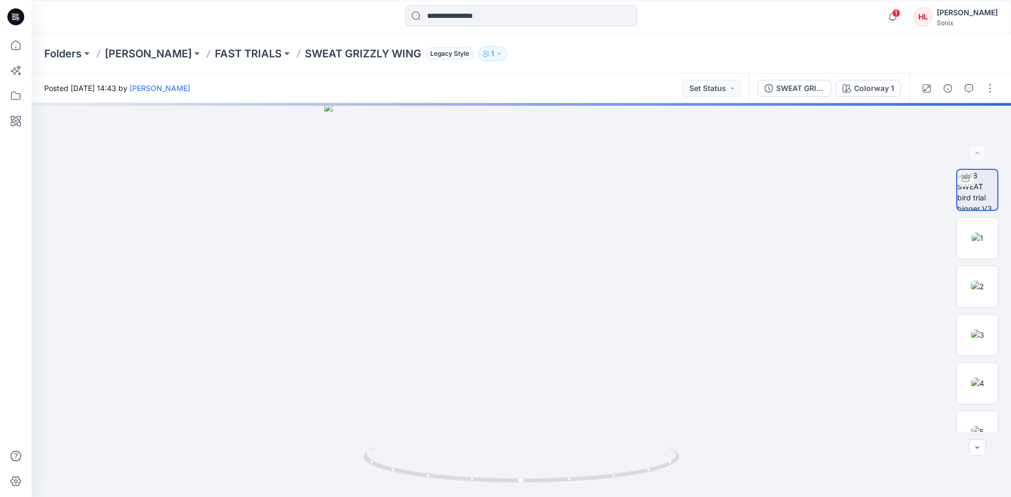
click at [966, 20] on div "Sonix" at bounding box center [966, 23] width 61 height 8
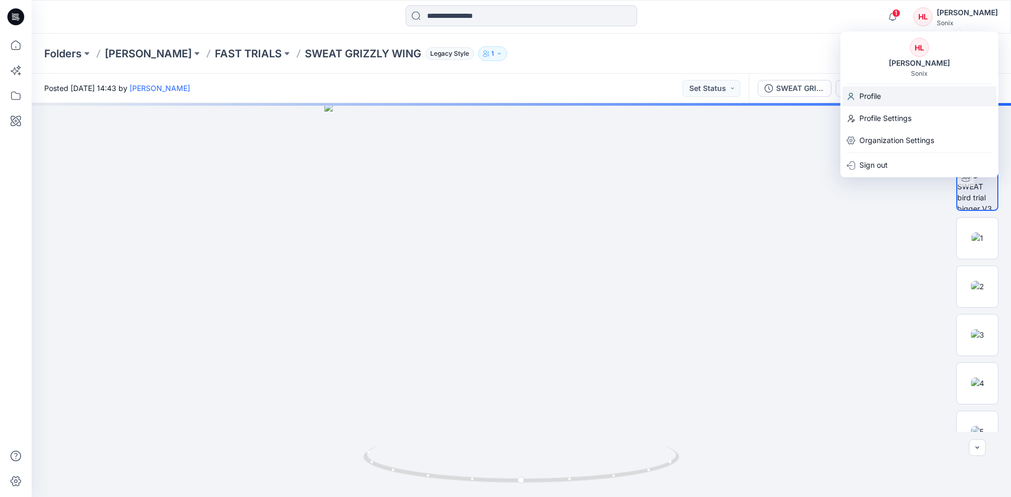
click at [879, 97] on p "Profile" at bounding box center [870, 96] width 22 height 20
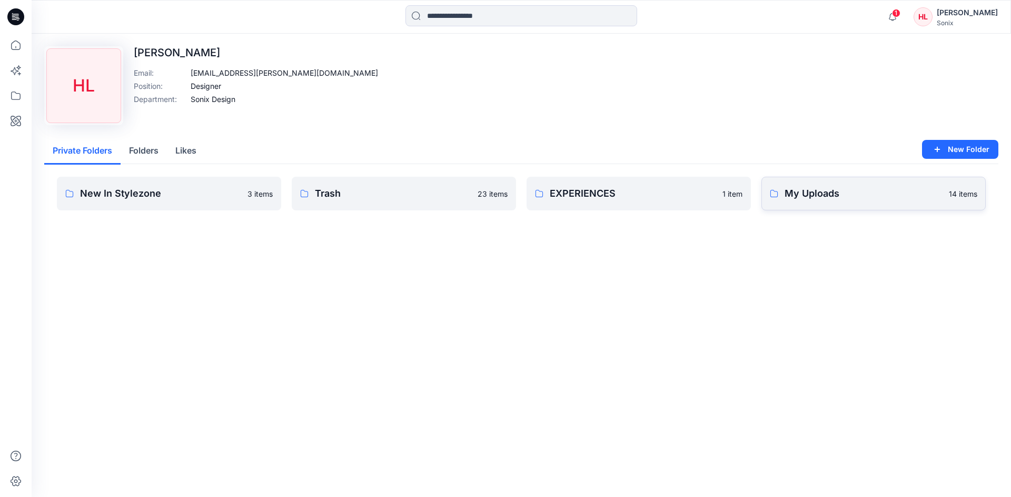
click at [774, 186] on link "My Uploads 14 items" at bounding box center [873, 194] width 224 height 34
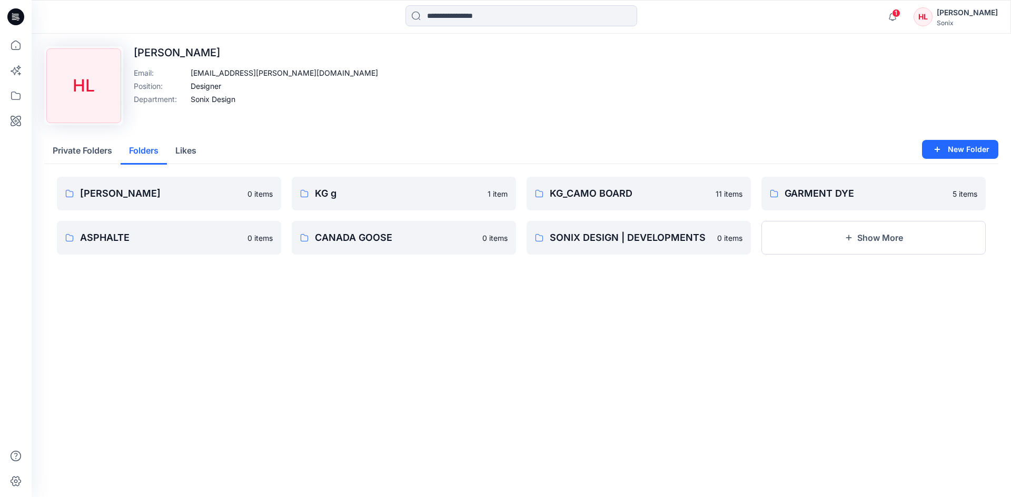
click at [149, 149] on button "Folders" at bounding box center [144, 151] width 46 height 27
click at [261, 195] on button "button" at bounding box center [264, 193] width 17 height 17
click at [313, 262] on p "Manage Users" at bounding box center [302, 257] width 50 height 11
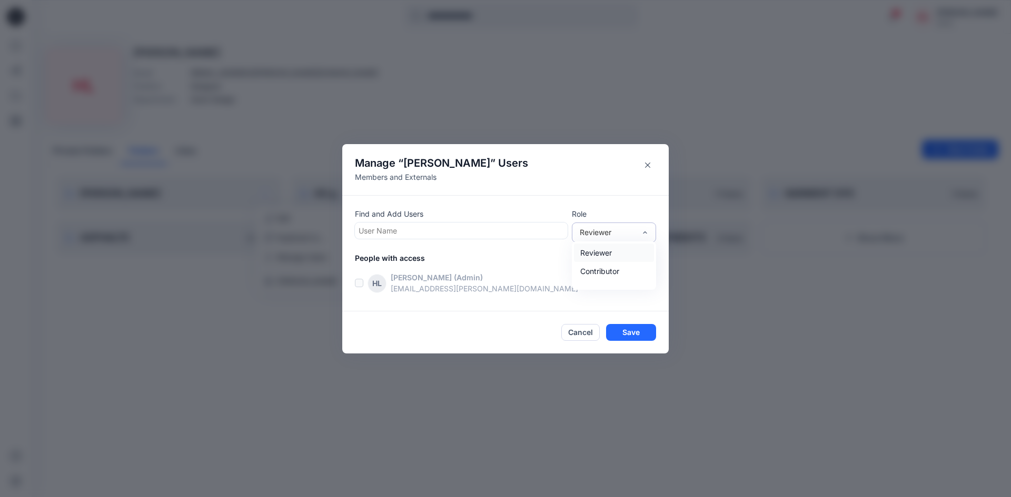
click at [625, 236] on div "Reviewer" at bounding box center [607, 232] width 56 height 11
click at [619, 235] on div "Reviewer" at bounding box center [607, 232] width 56 height 11
click at [522, 268] on div "People with access HL Helder Linhares (Admin) helder.linhares@sonix.pt moderator" at bounding box center [512, 276] width 314 height 46
click at [648, 165] on icon "Close" at bounding box center [647, 165] width 5 height 5
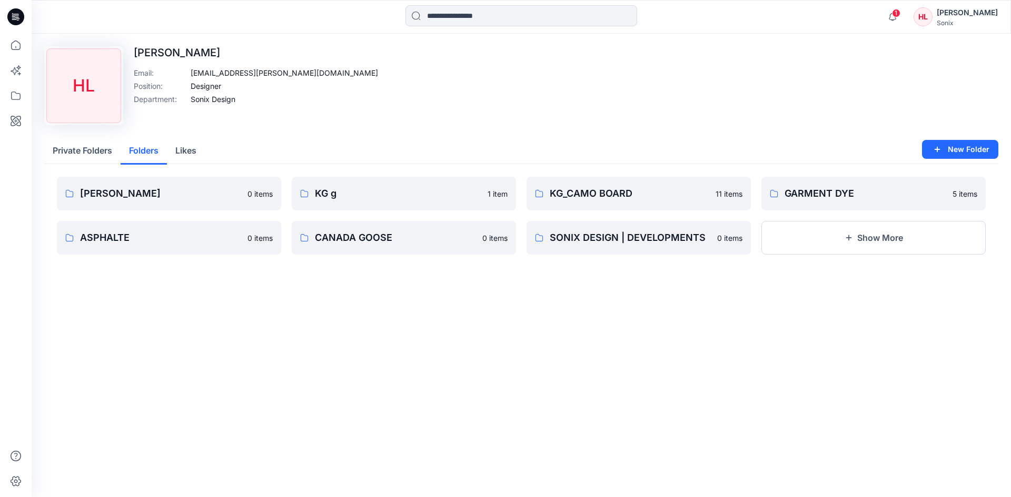
click at [941, 12] on div "HL Helder Linhares Sonix" at bounding box center [955, 16] width 84 height 21
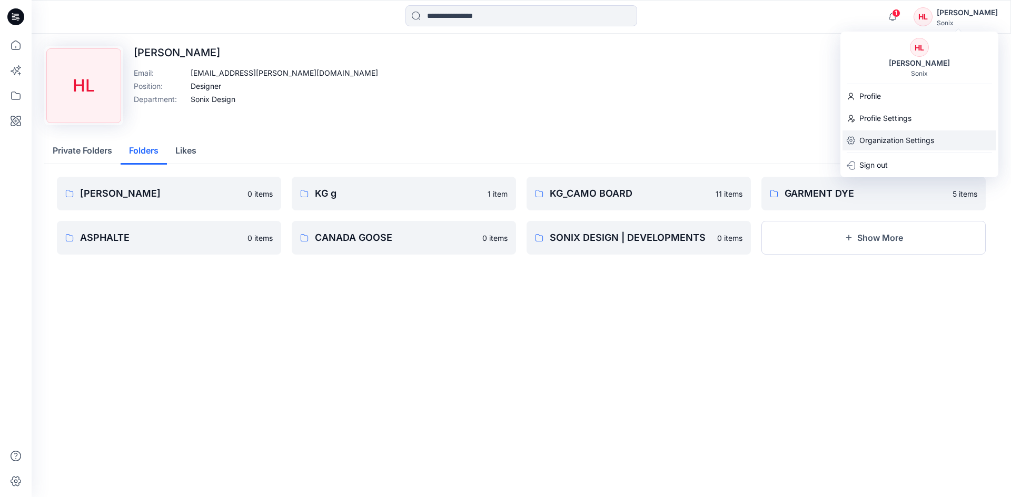
click at [891, 143] on p "Organization Settings" at bounding box center [896, 141] width 75 height 20
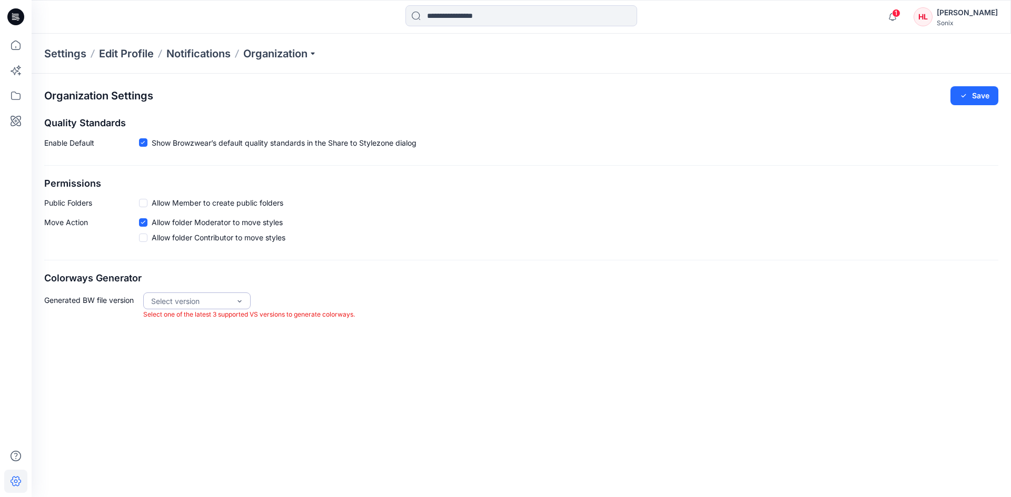
click at [221, 299] on div "Select version" at bounding box center [190, 301] width 79 height 11
click at [234, 285] on div "Organization Settings Save Quality Standards Enable Default Show Browzwear’s de…" at bounding box center [521, 203] width 979 height 259
click at [305, 56] on p "Organization" at bounding box center [280, 53] width 74 height 15
click at [557, 173] on div "Organization Settings Save Quality Standards Enable Default Show Browzwear’s de…" at bounding box center [521, 203] width 979 height 259
click at [969, 20] on div "Sonix" at bounding box center [966, 23] width 61 height 8
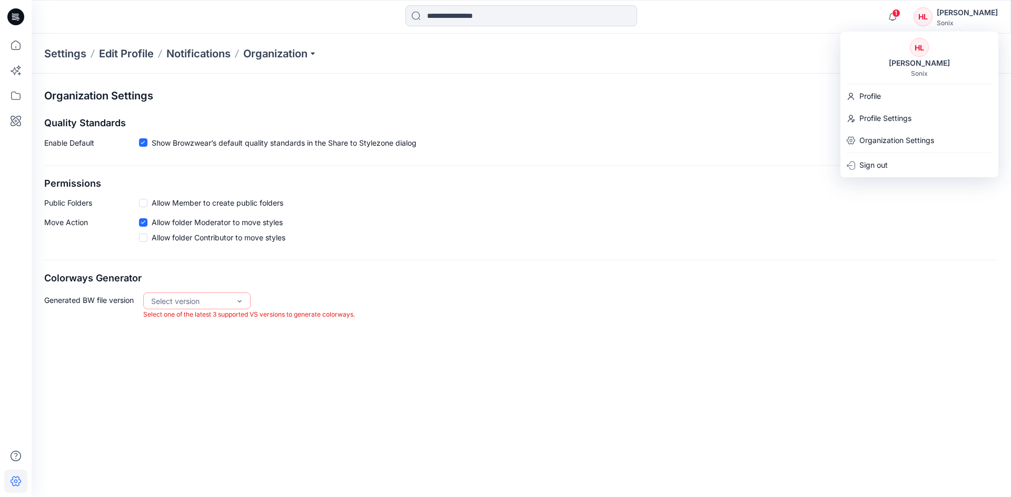
click at [930, 70] on div "HL Helder Linhares Sonix" at bounding box center [919, 57] width 158 height 39
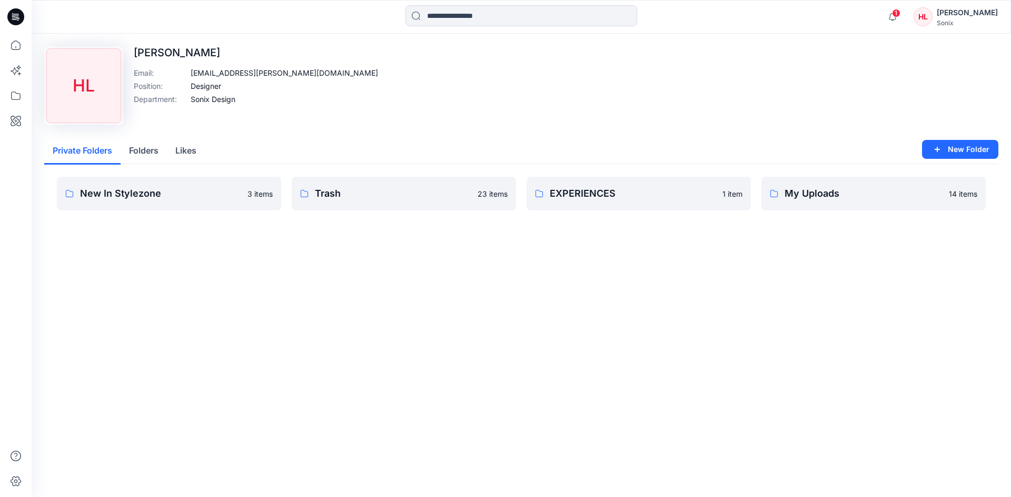
click at [952, 20] on div "Sonix" at bounding box center [966, 23] width 61 height 8
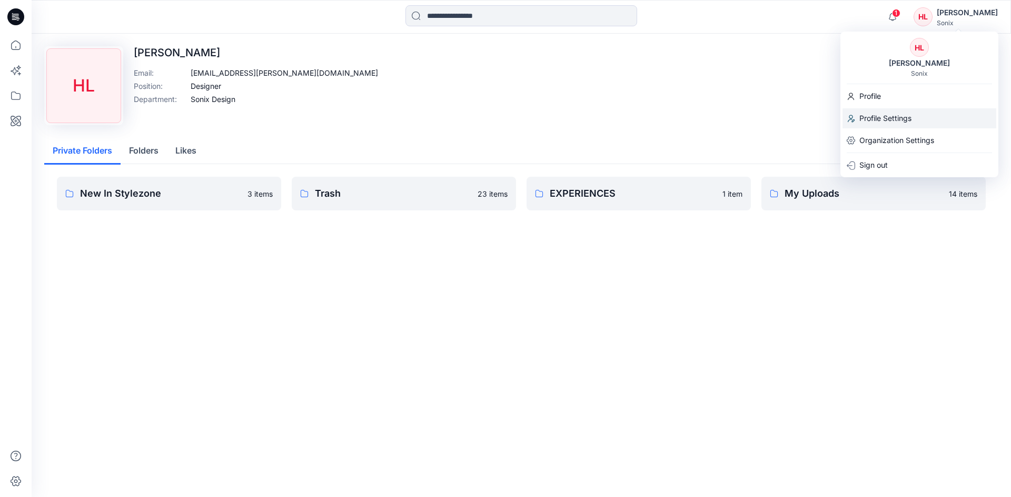
click at [874, 115] on p "Profile Settings" at bounding box center [885, 118] width 52 height 20
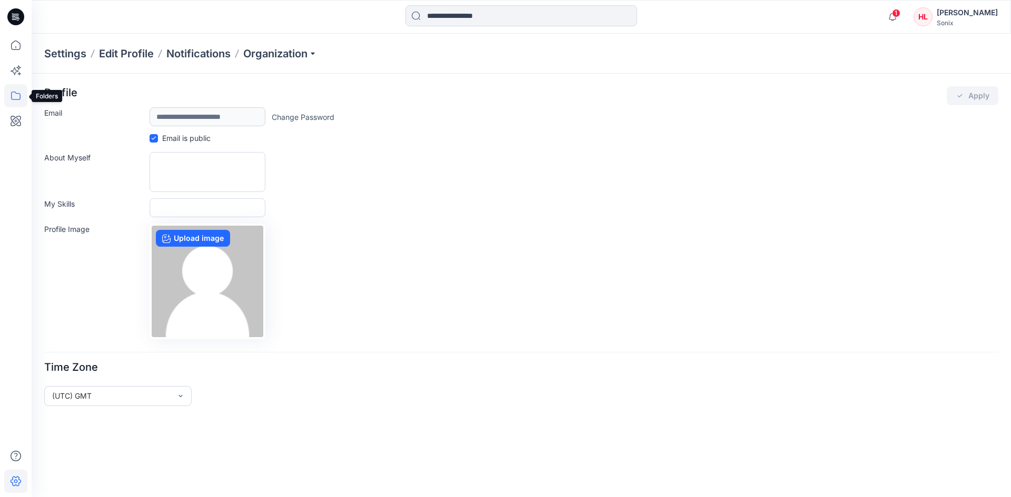
click at [18, 100] on icon at bounding box center [15, 95] width 23 height 23
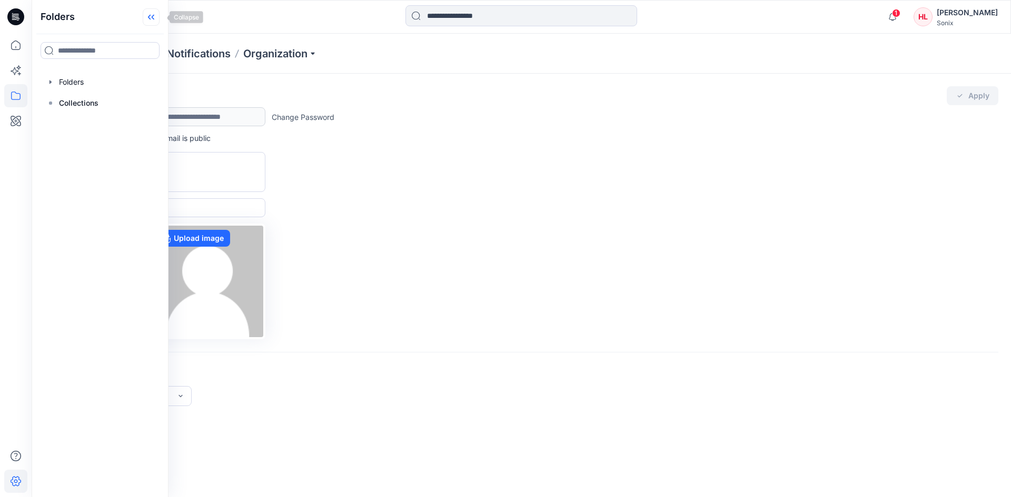
click at [159, 14] on icon at bounding box center [151, 16] width 17 height 17
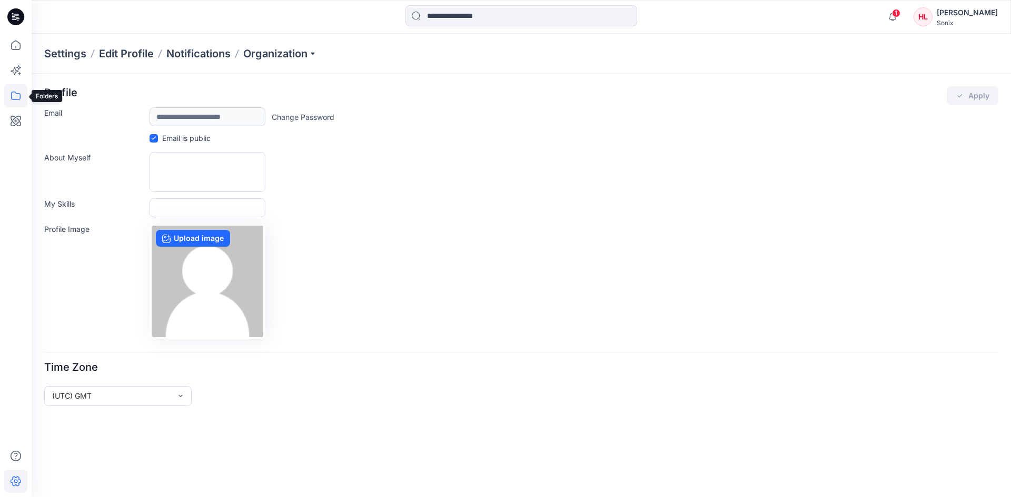
click at [17, 97] on icon at bounding box center [15, 95] width 23 height 23
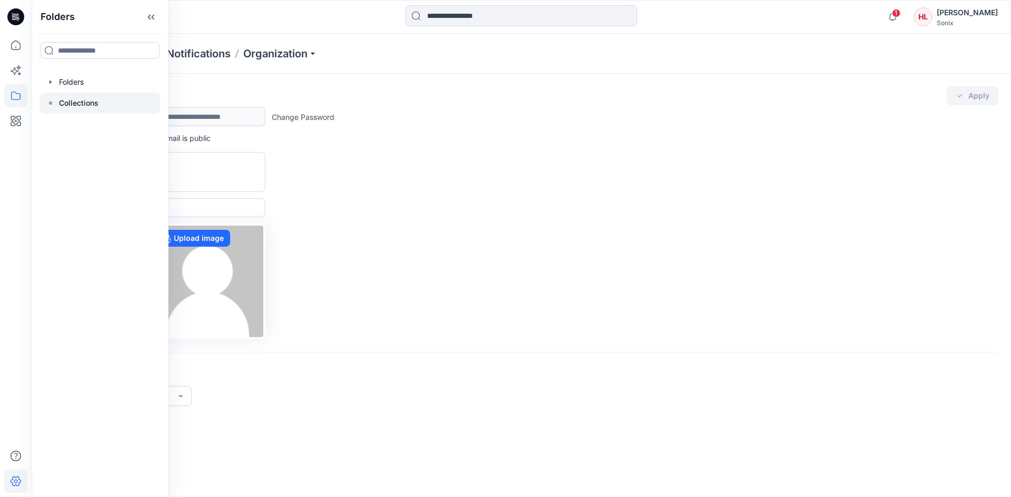
click at [82, 98] on p "Collections" at bounding box center [78, 103] width 39 height 13
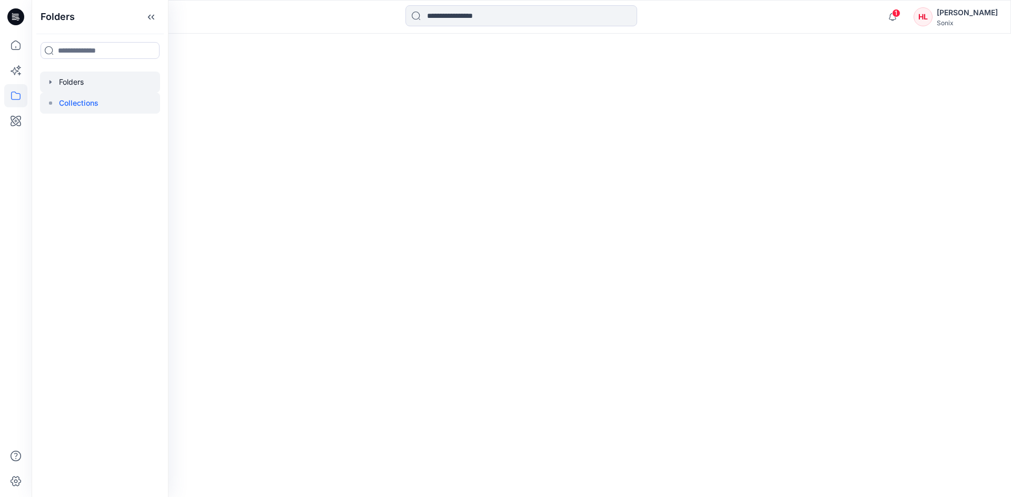
click at [81, 76] on div at bounding box center [100, 82] width 120 height 21
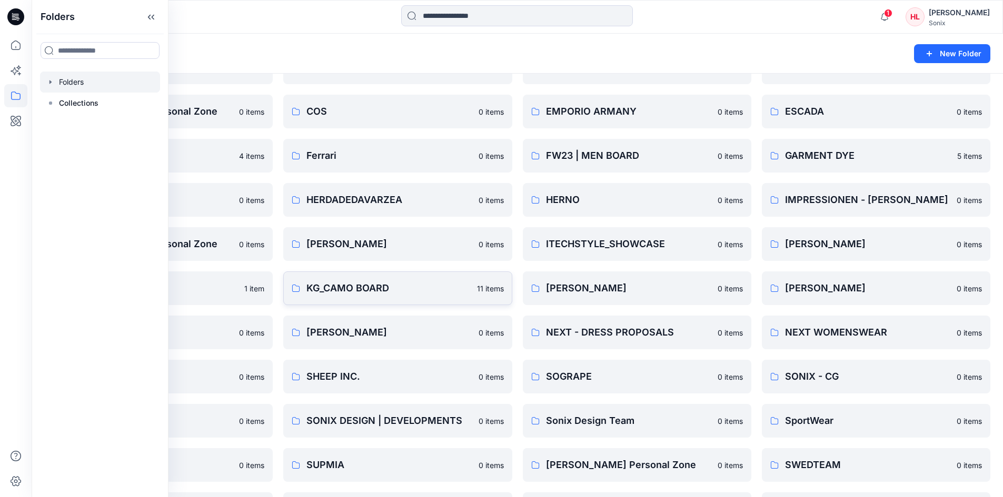
scroll to position [158, 0]
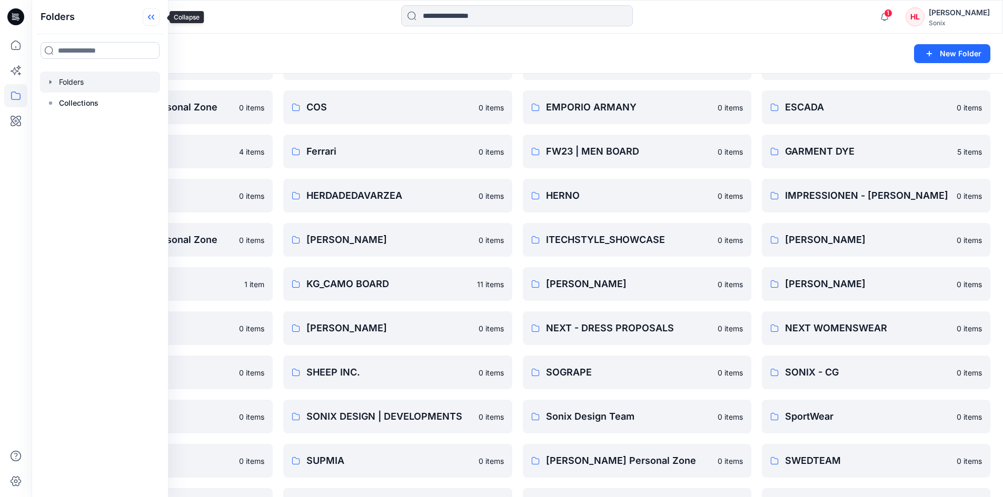
click at [154, 17] on icon at bounding box center [153, 17] width 3 height 5
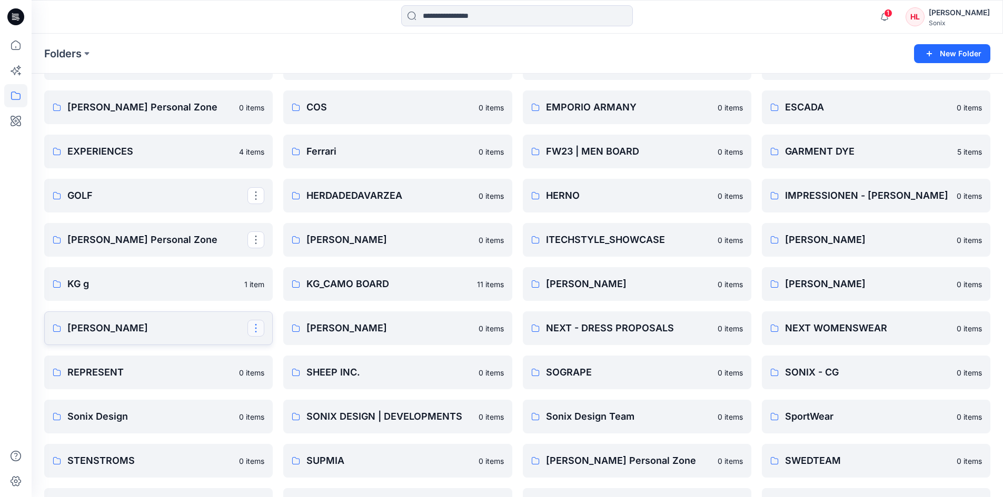
click at [257, 330] on button "button" at bounding box center [255, 328] width 17 height 17
click at [274, 357] on p "Edit" at bounding box center [274, 352] width 13 height 11
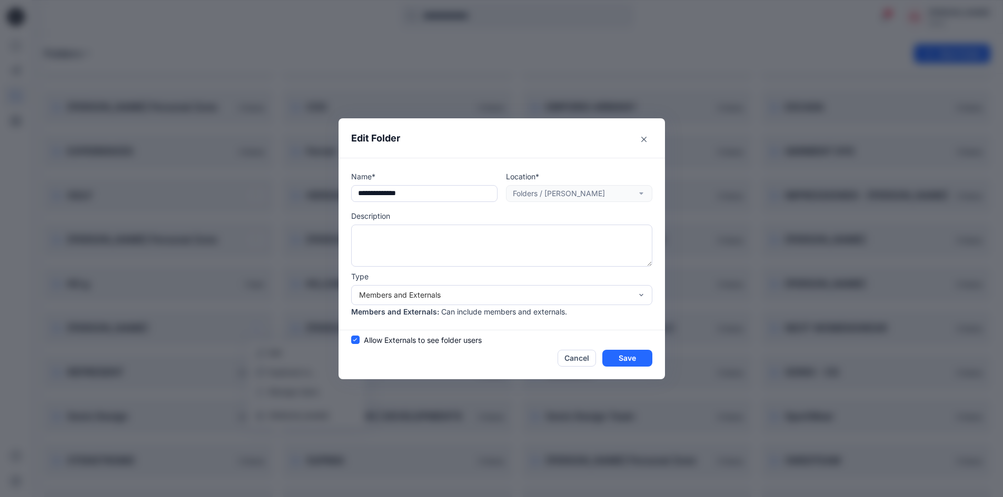
click at [457, 283] on div "Type Members and Externals Members and Externals : Can include members and exte…" at bounding box center [501, 294] width 301 height 46
click at [457, 292] on div "Members and Externals" at bounding box center [495, 294] width 273 height 11
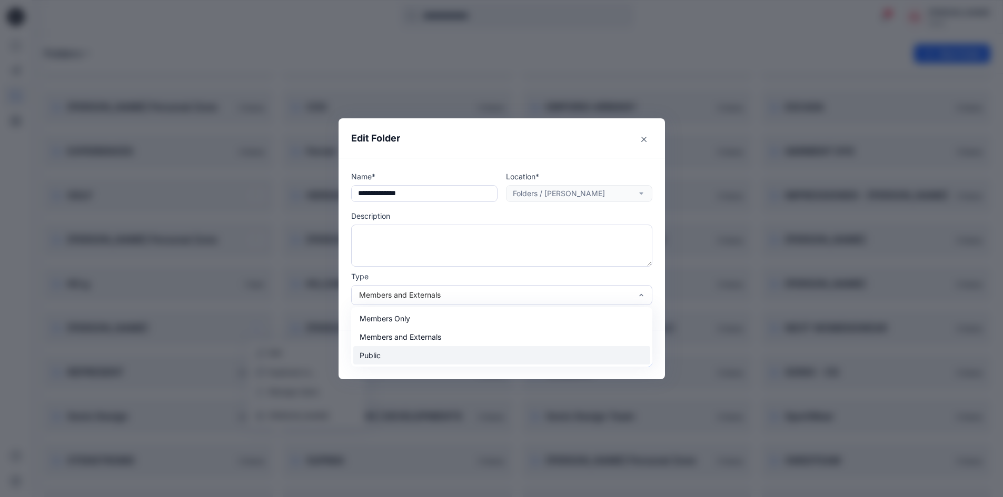
click at [429, 351] on div "Public" at bounding box center [501, 355] width 297 height 18
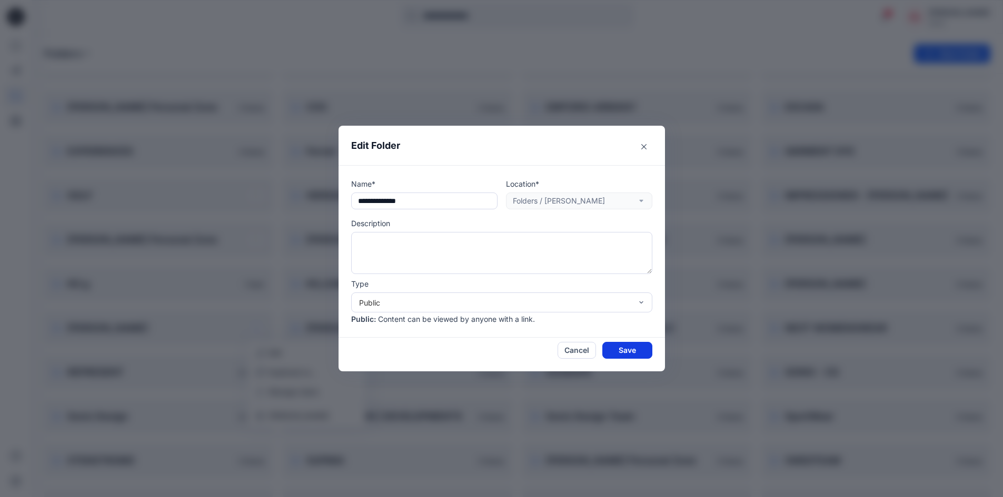
click at [640, 351] on button "Save" at bounding box center [627, 350] width 50 height 17
